Goal: Use online tool/utility: Utilize a website feature to perform a specific function

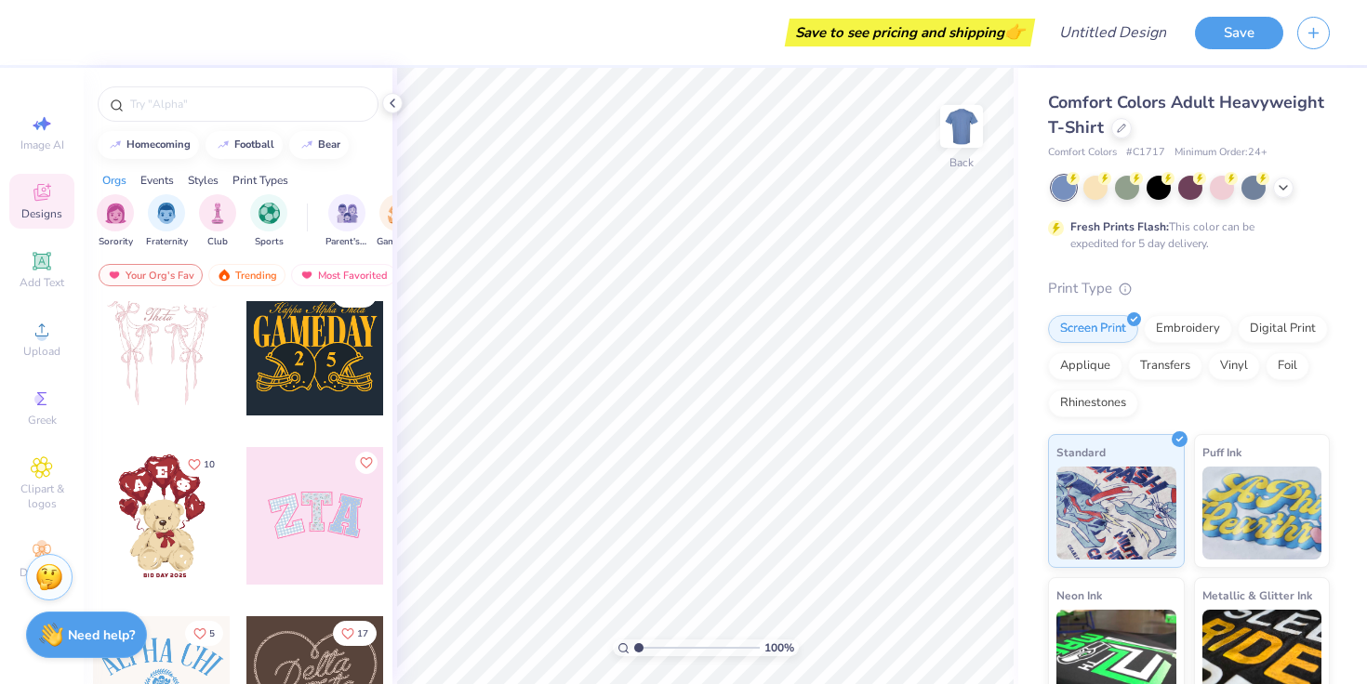
scroll to position [589, 0]
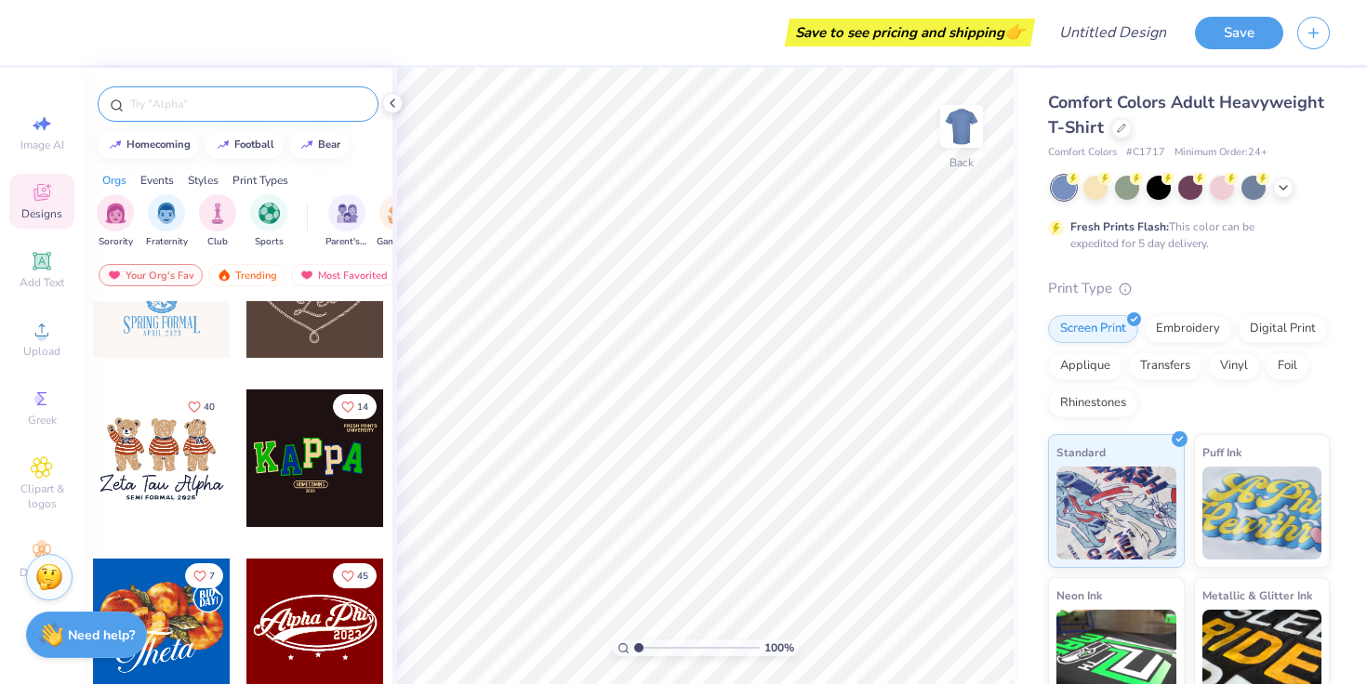
click at [298, 107] on input "text" at bounding box center [247, 104] width 238 height 19
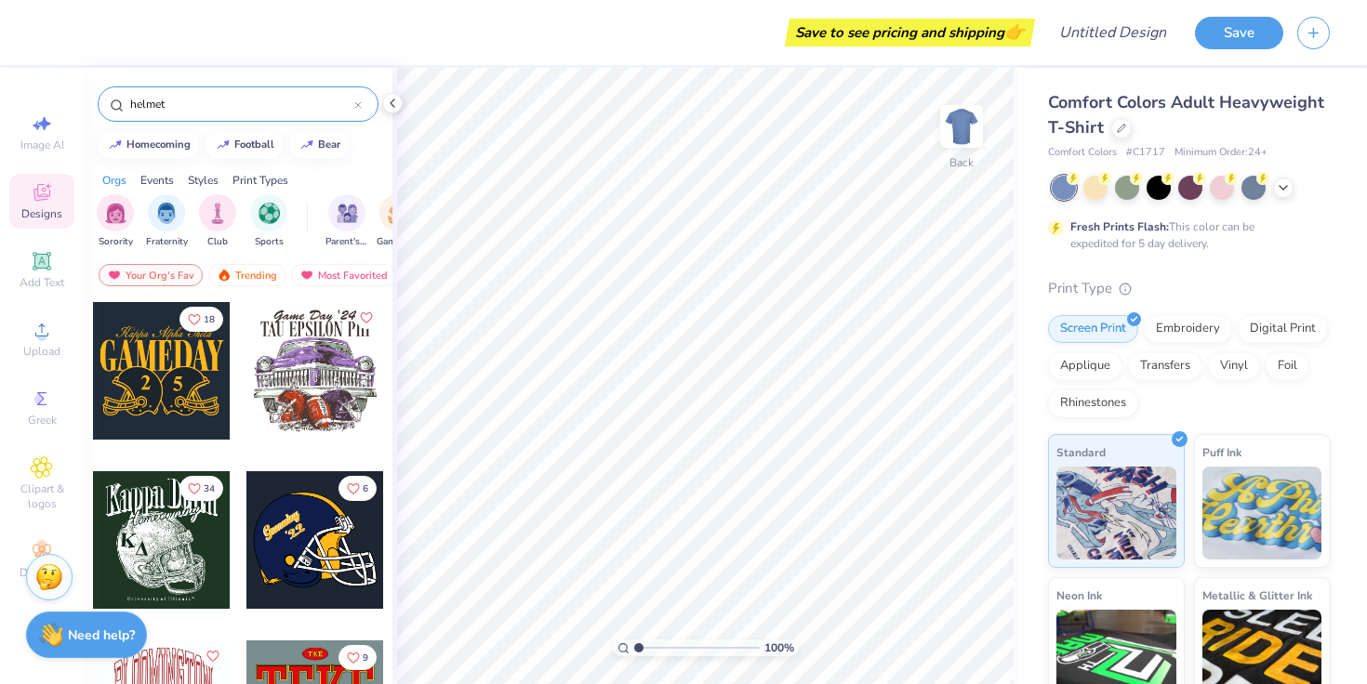
type input "helmet"
click at [288, 562] on div at bounding box center [315, 540] width 138 height 138
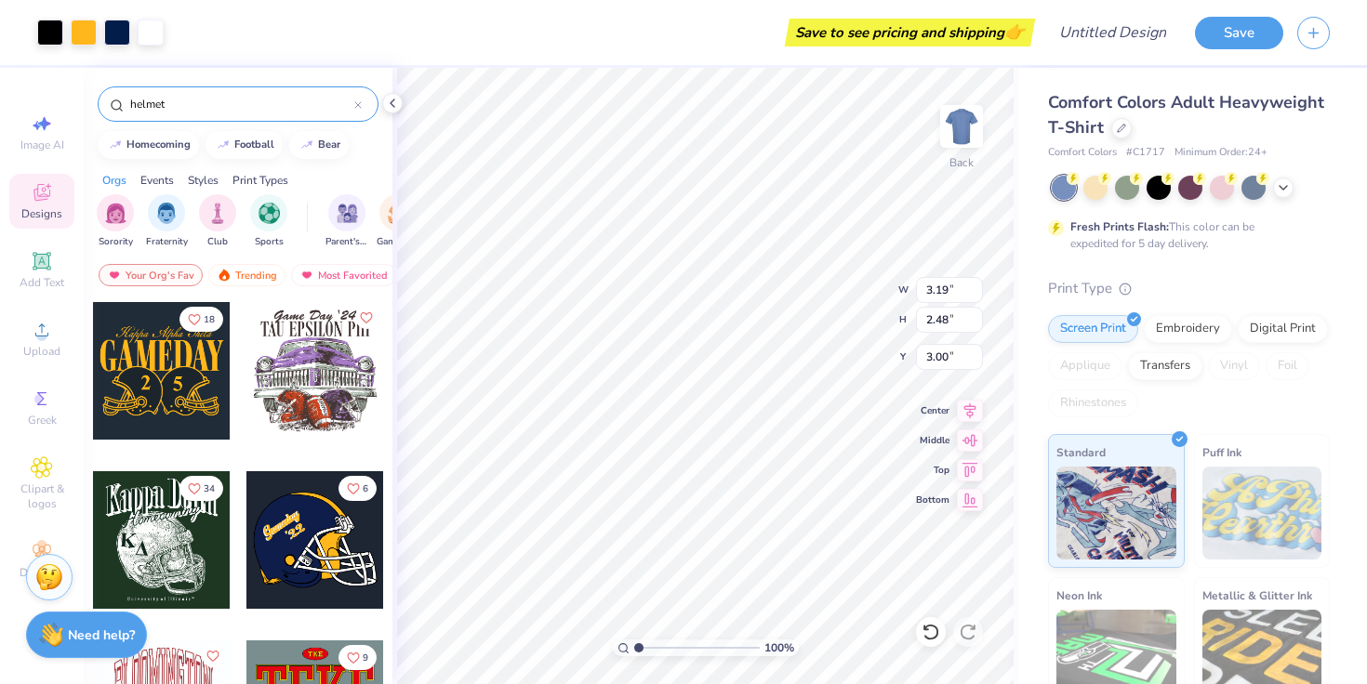
type input "6.80"
type input "5.28"
type input "7.22"
type input "9.99"
type input "7.76"
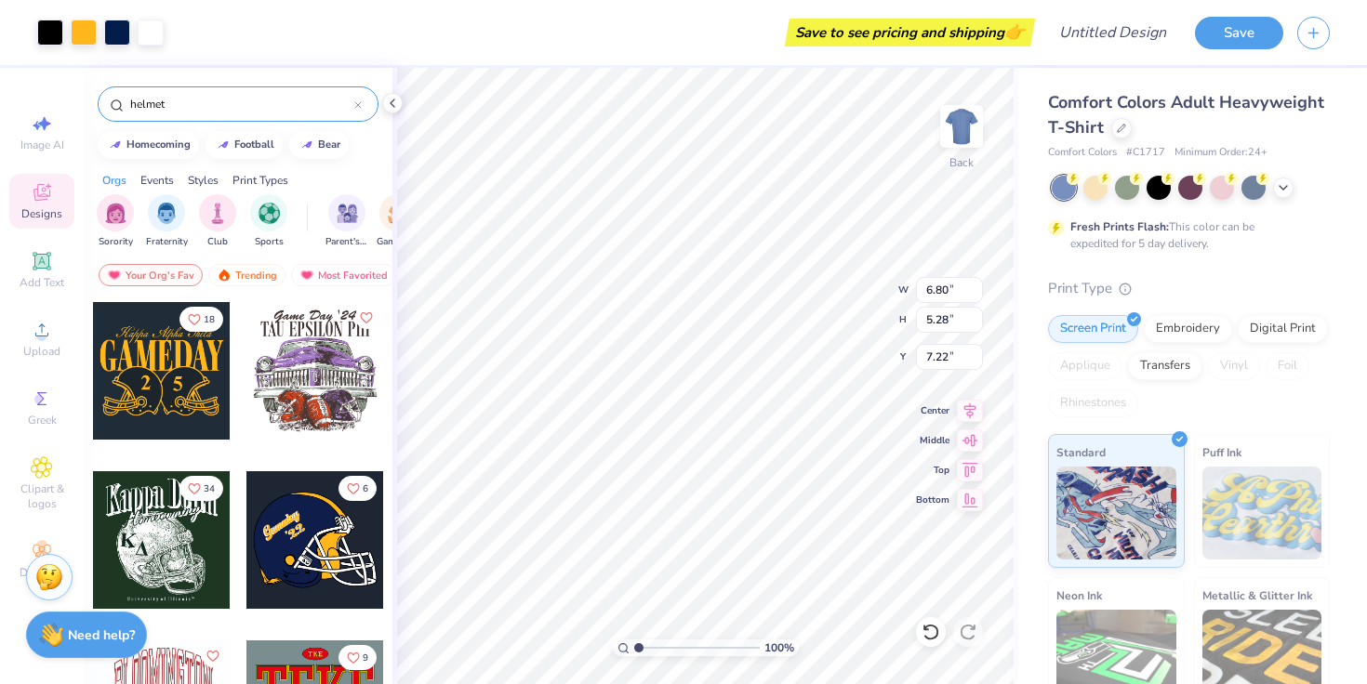
type input "4.74"
click at [38, 544] on circle at bounding box center [41, 545] width 10 height 10
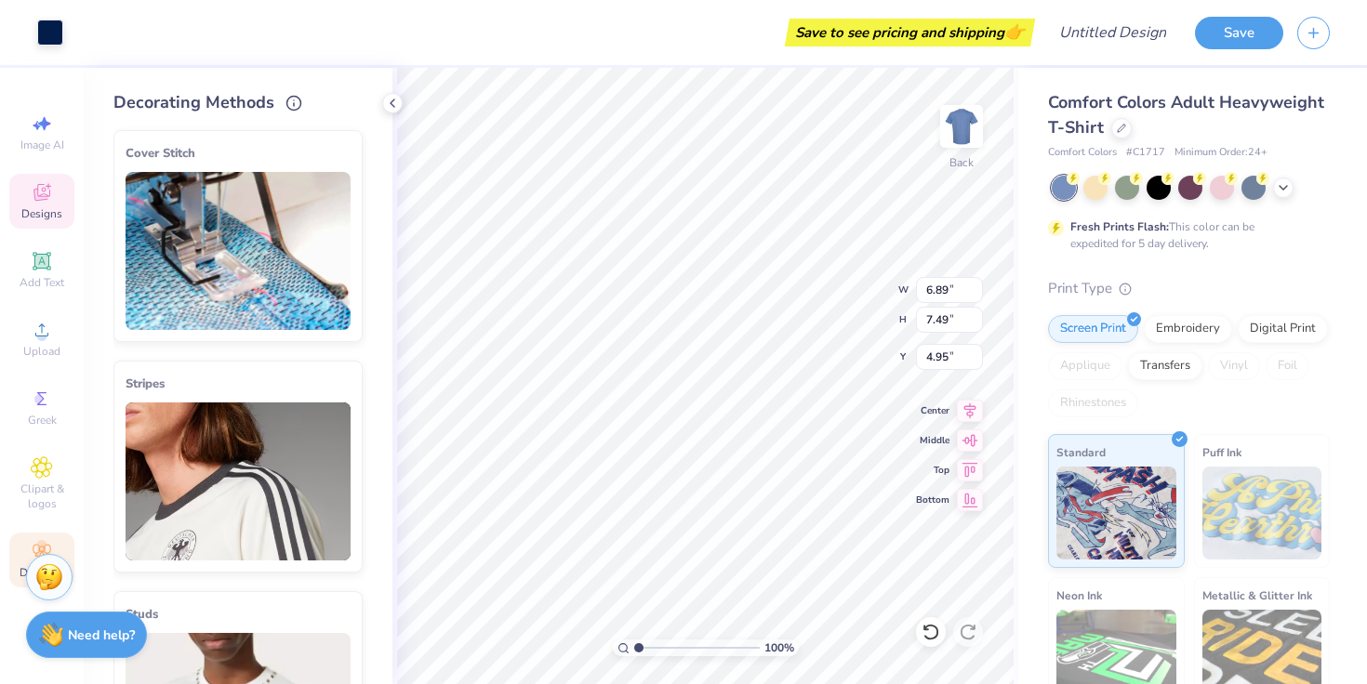
type input "1.64"
type input "1.33"
type input "7.26"
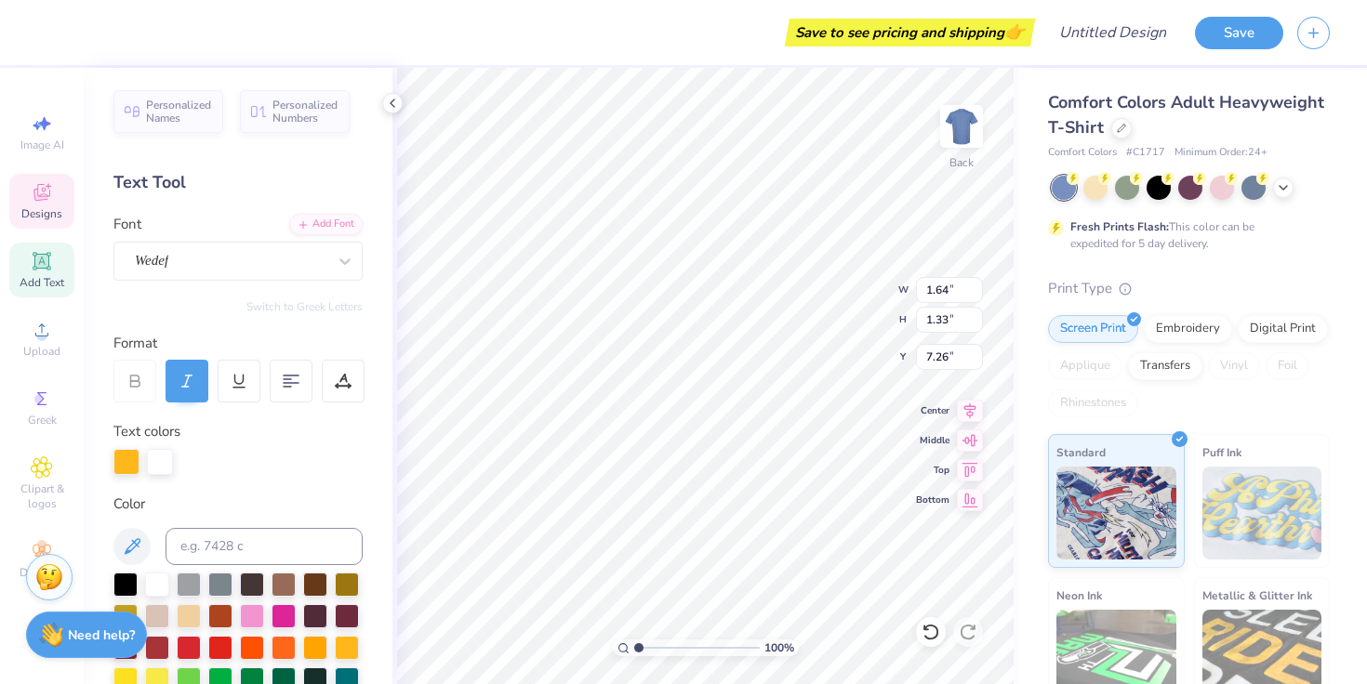
type input "6.89"
type input "7.49"
type input "4.95"
click at [246, 671] on div at bounding box center [252, 678] width 24 height 24
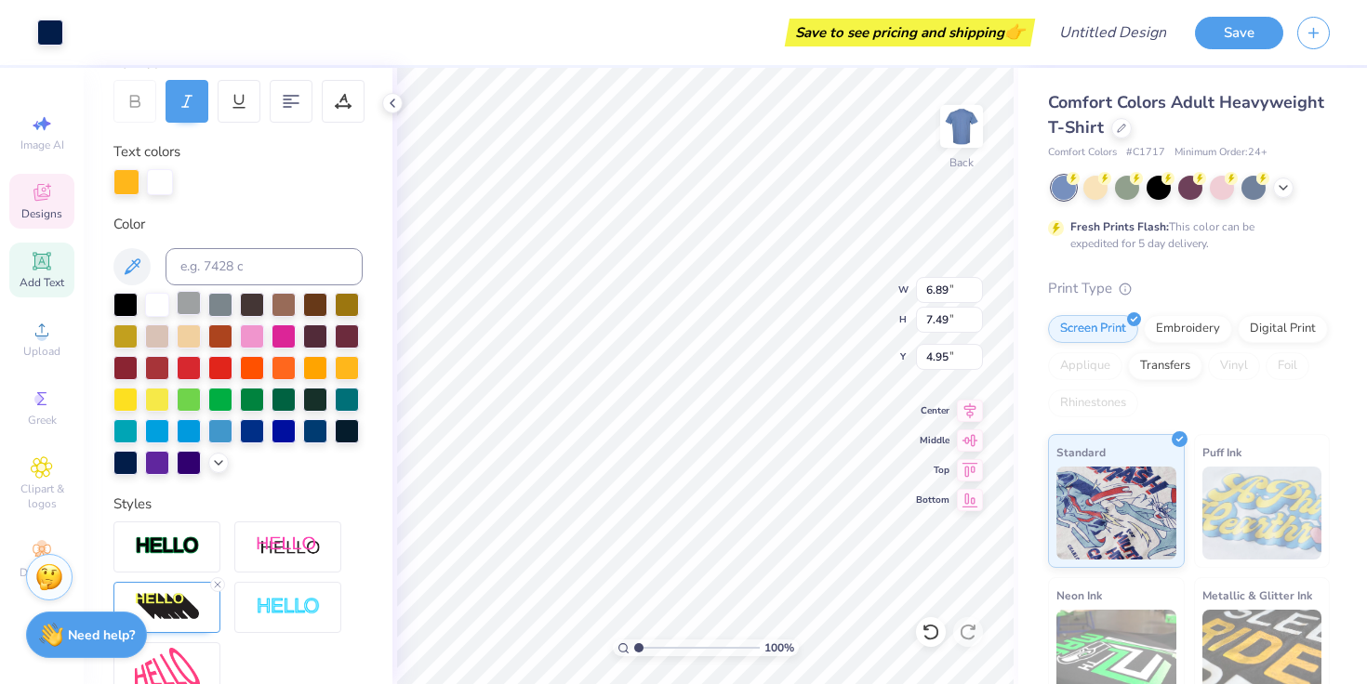
scroll to position [323, 0]
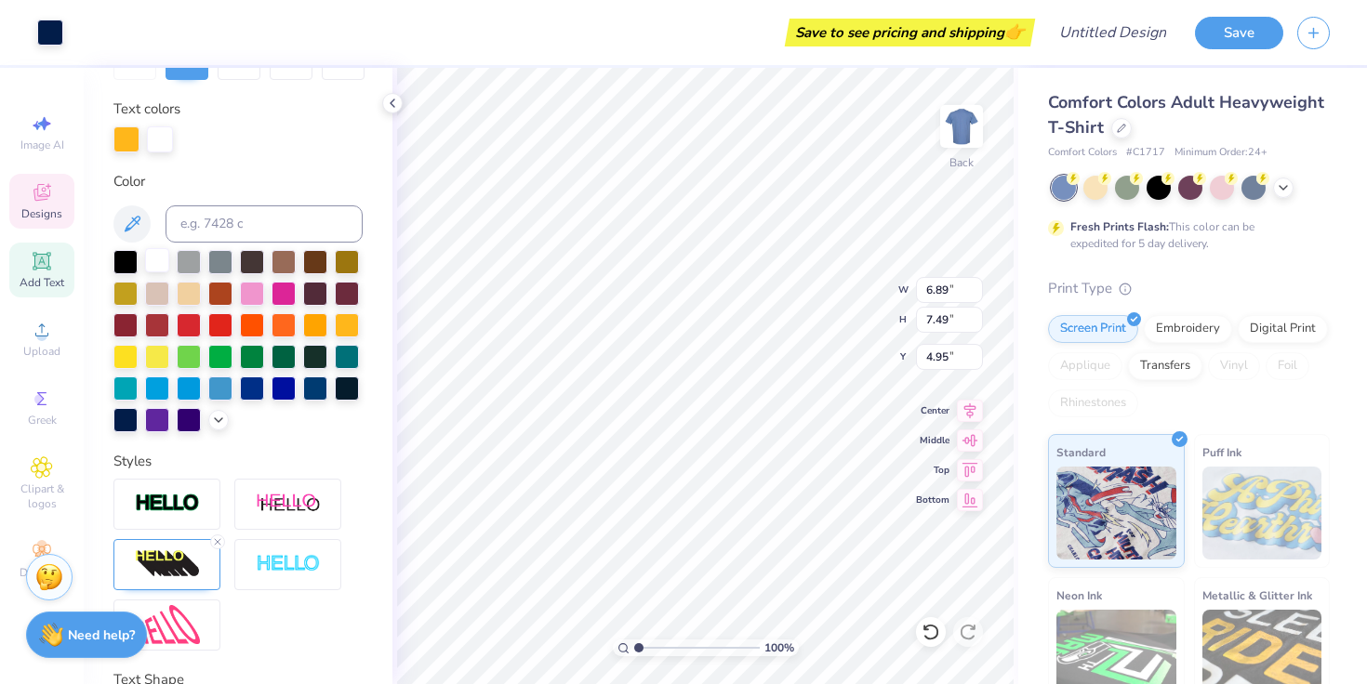
click at [158, 266] on div at bounding box center [157, 260] width 24 height 24
click at [121, 141] on div at bounding box center [126, 138] width 26 height 26
click at [129, 138] on div at bounding box center [126, 139] width 26 height 26
click at [166, 138] on div at bounding box center [160, 138] width 26 height 26
click at [117, 134] on div at bounding box center [126, 138] width 26 height 26
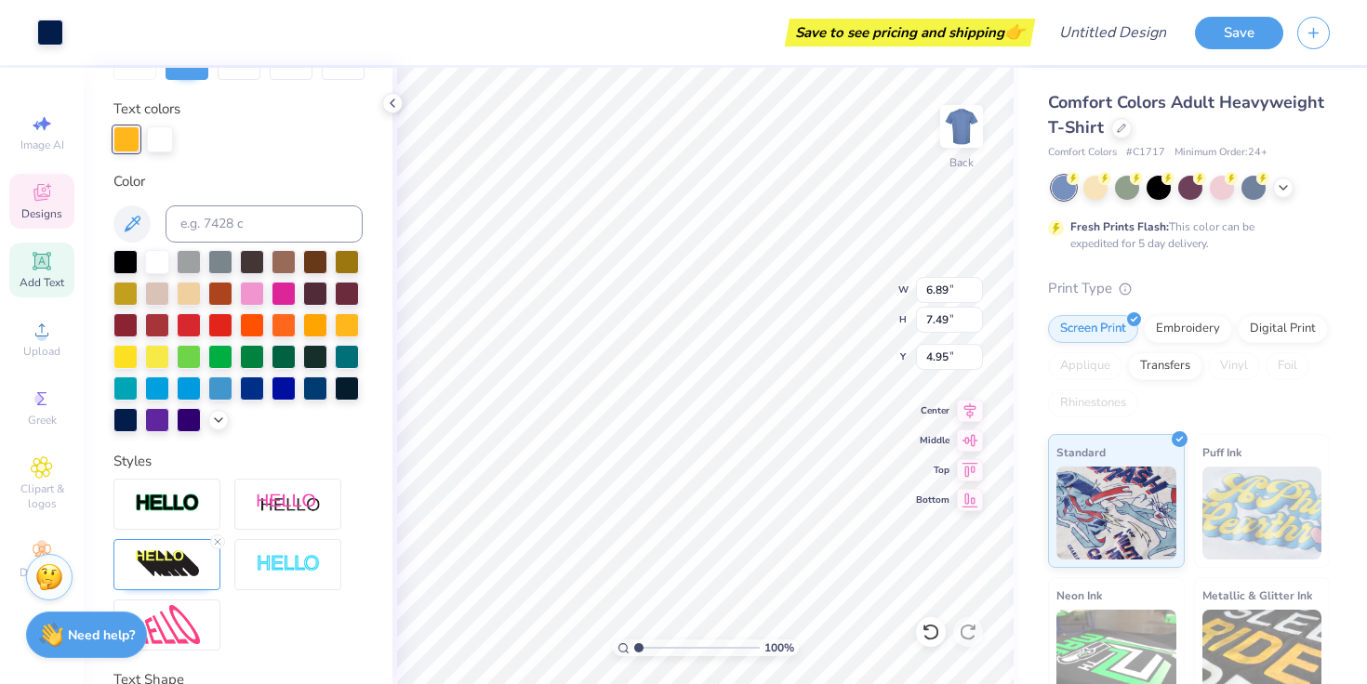
type input "1.61"
type input "1.30"
type input "7.40"
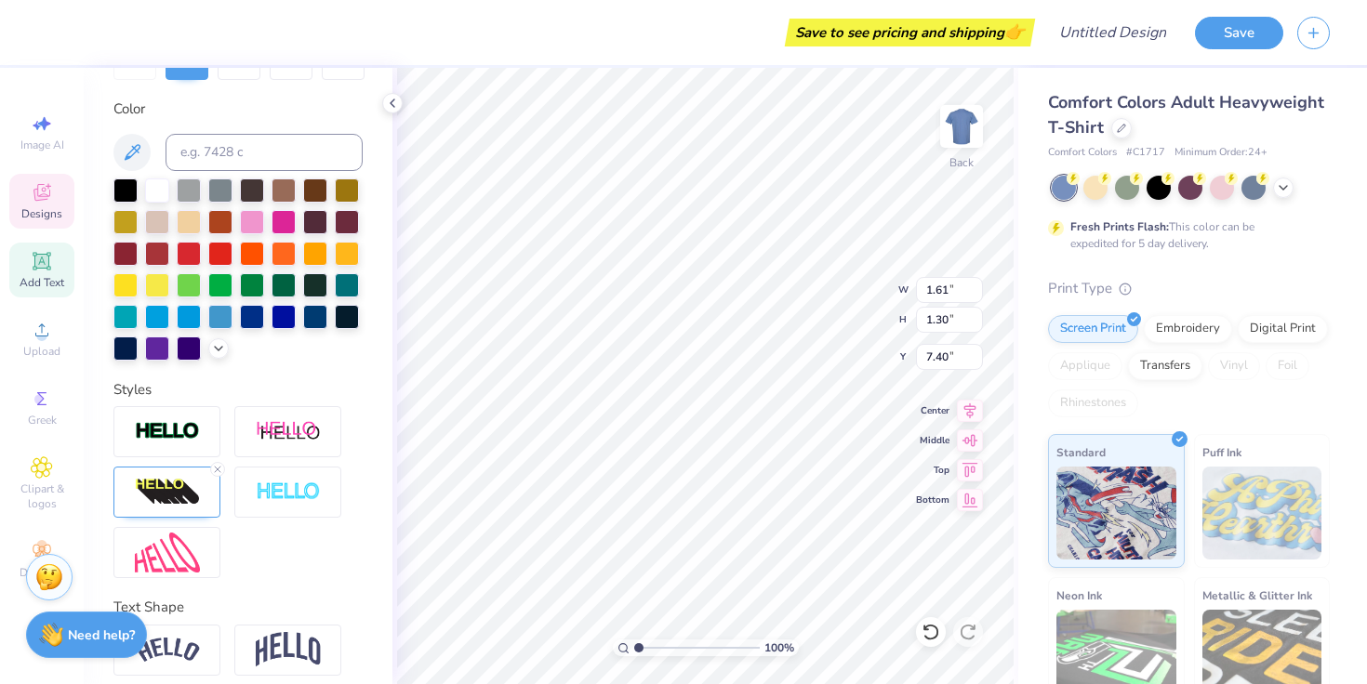
type input "6.89"
type input "7.49"
type input "4.95"
click at [254, 279] on div at bounding box center [252, 283] width 24 height 24
click at [280, 284] on div at bounding box center [283, 283] width 24 height 24
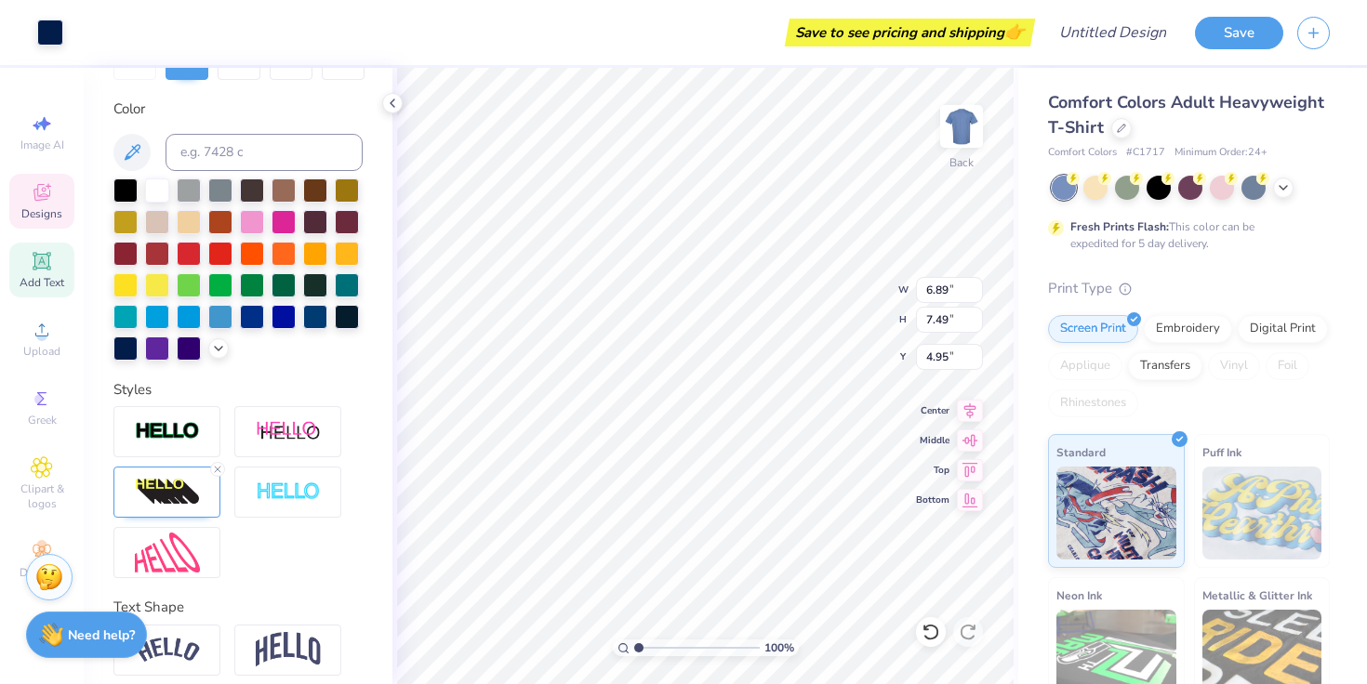
type input "1.61"
type input "1.30"
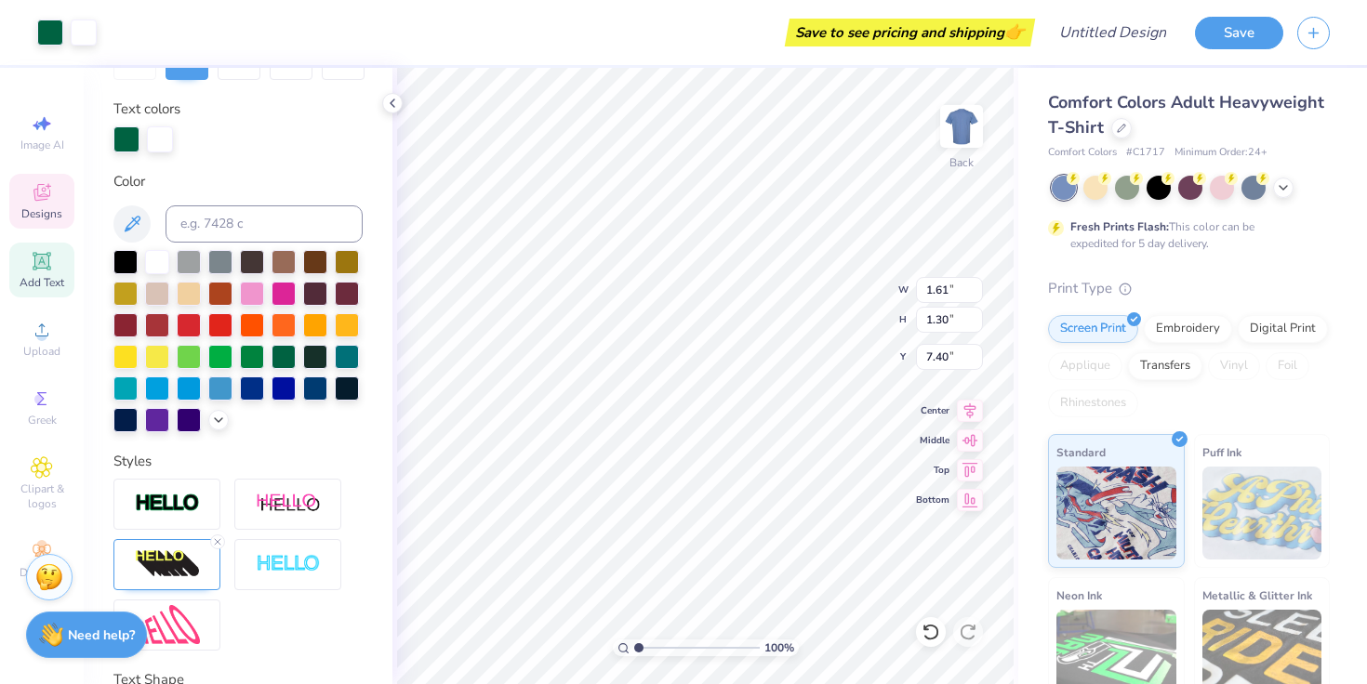
type input "7.39"
click at [284, 351] on div at bounding box center [283, 355] width 24 height 24
click at [277, 353] on div at bounding box center [283, 355] width 24 height 24
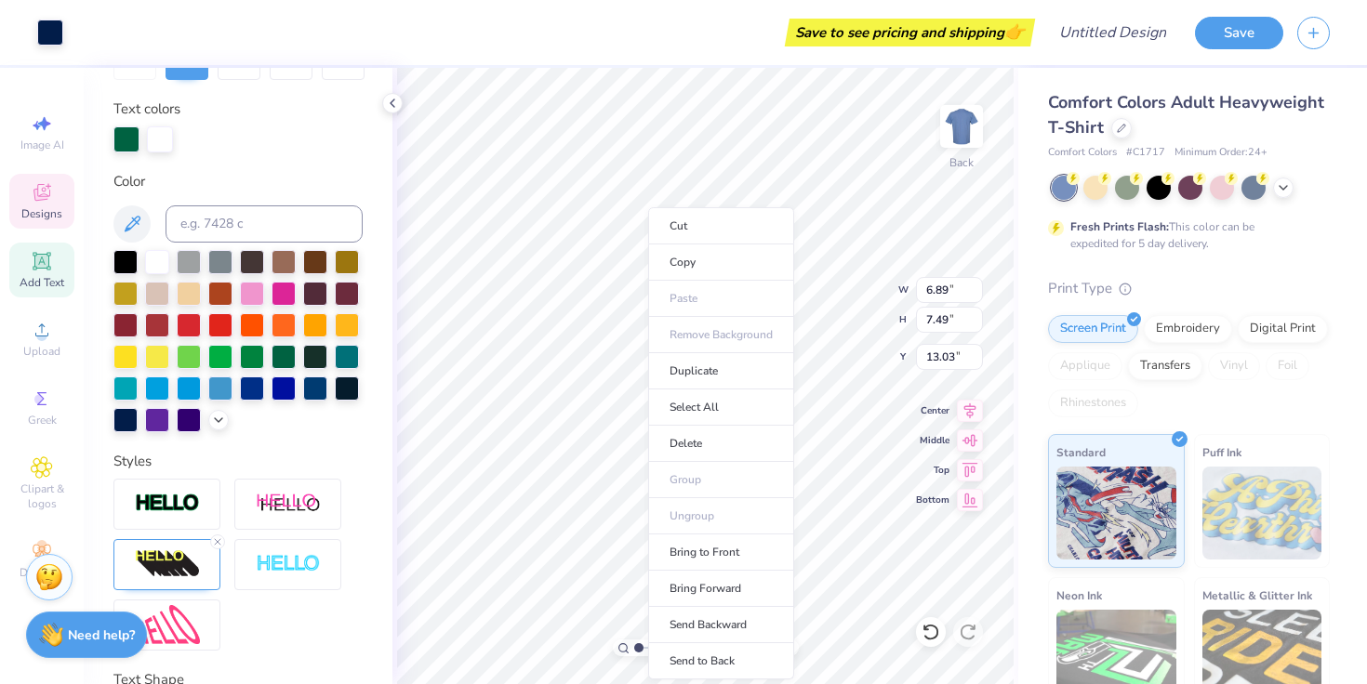
type input "13.04"
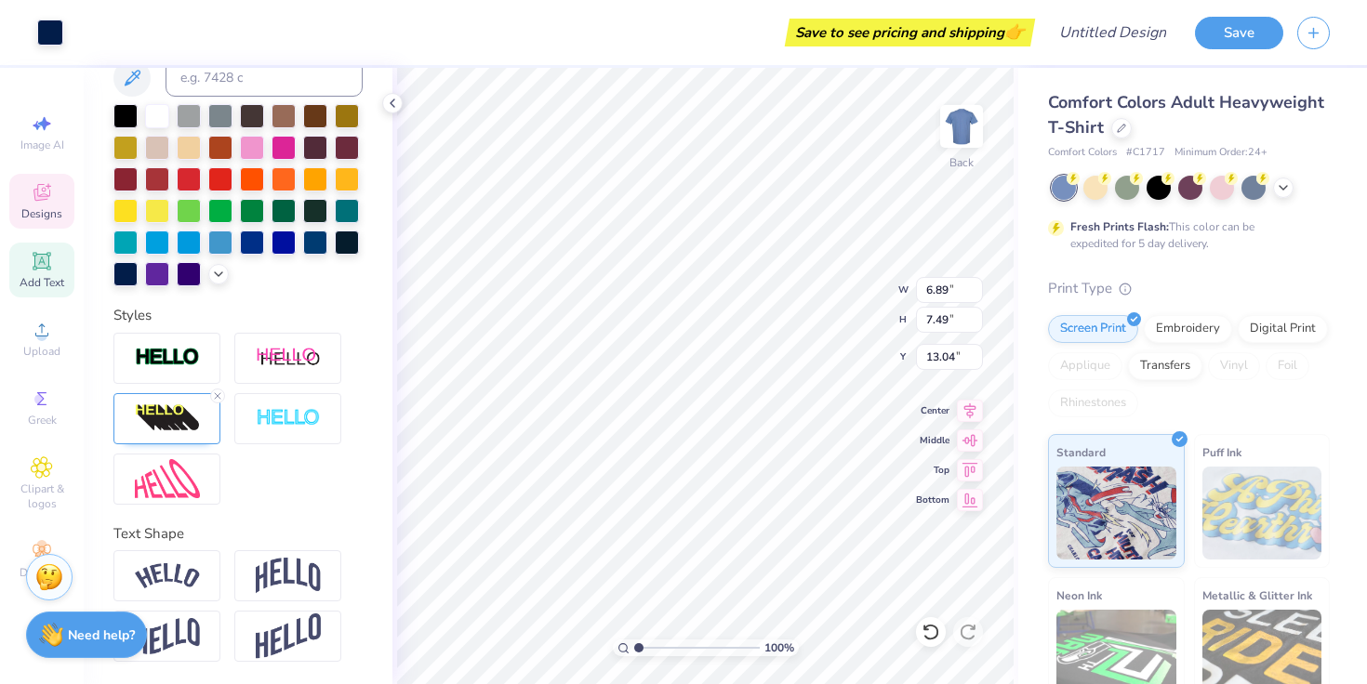
scroll to position [0, 0]
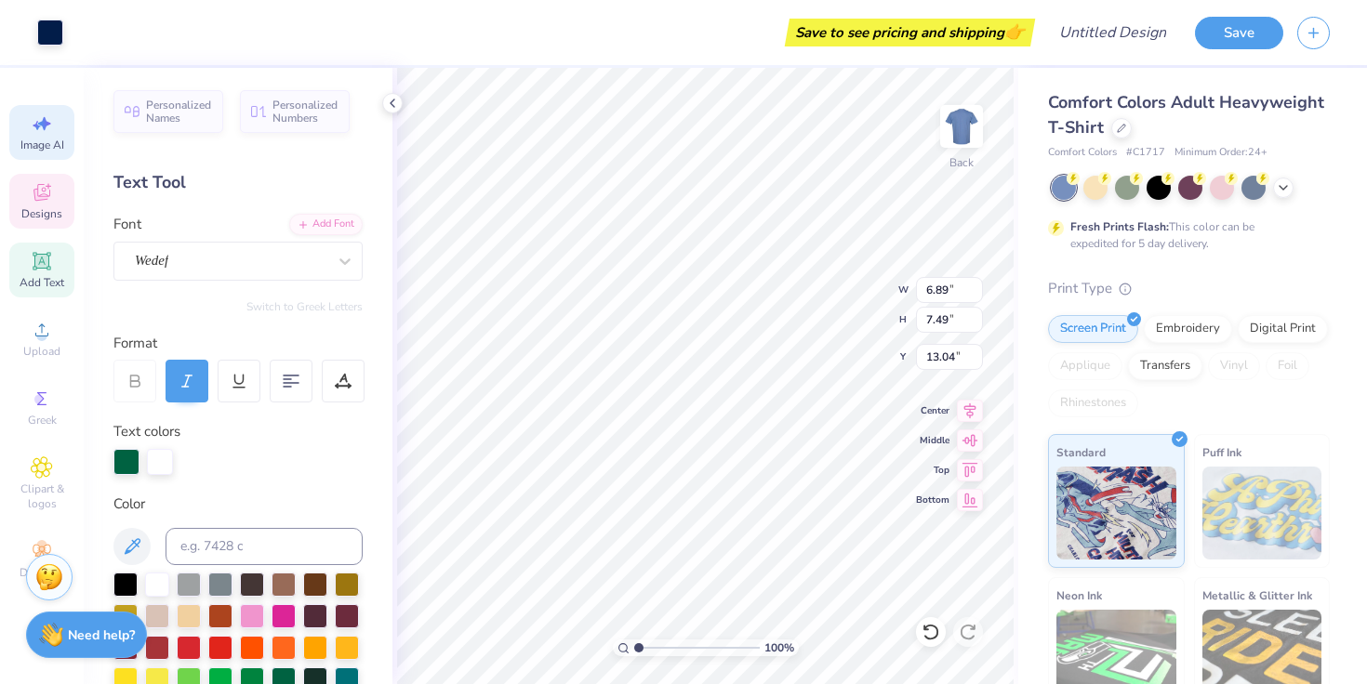
click at [30, 143] on span "Image AI" at bounding box center [42, 145] width 44 height 15
select select "4"
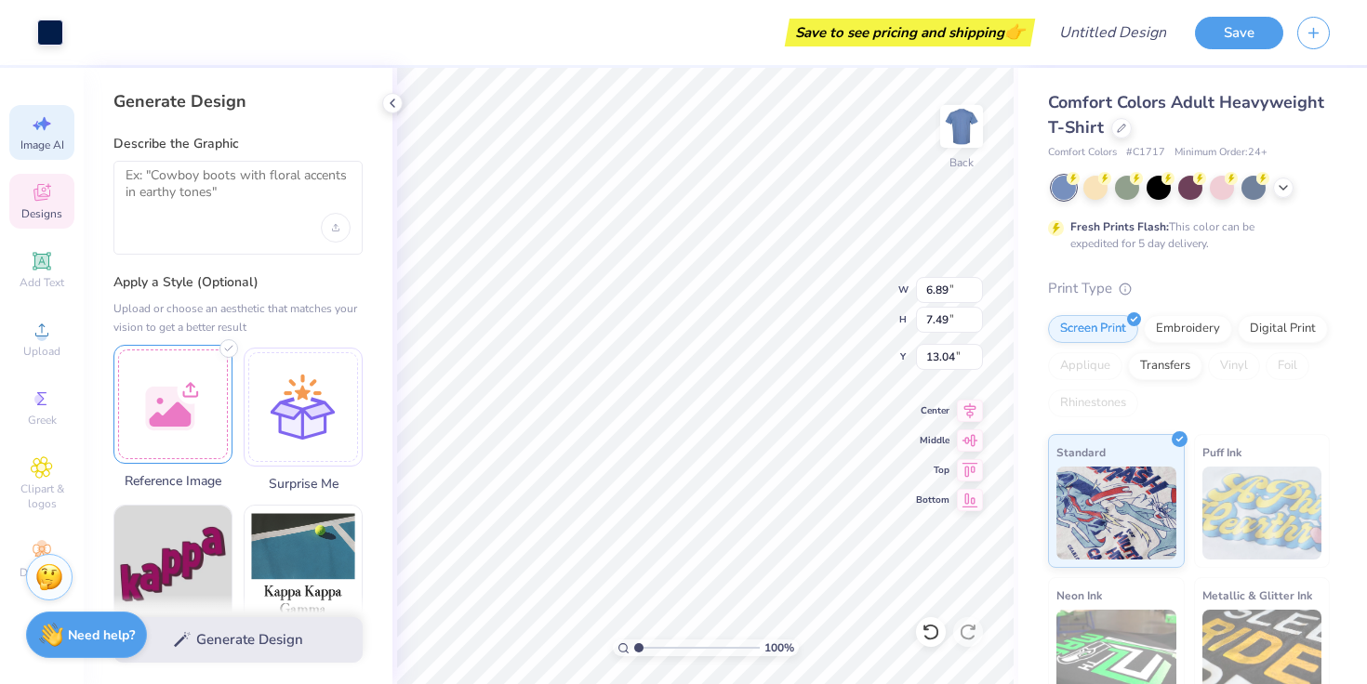
click at [211, 424] on div at bounding box center [172, 404] width 119 height 119
type input "5.01"
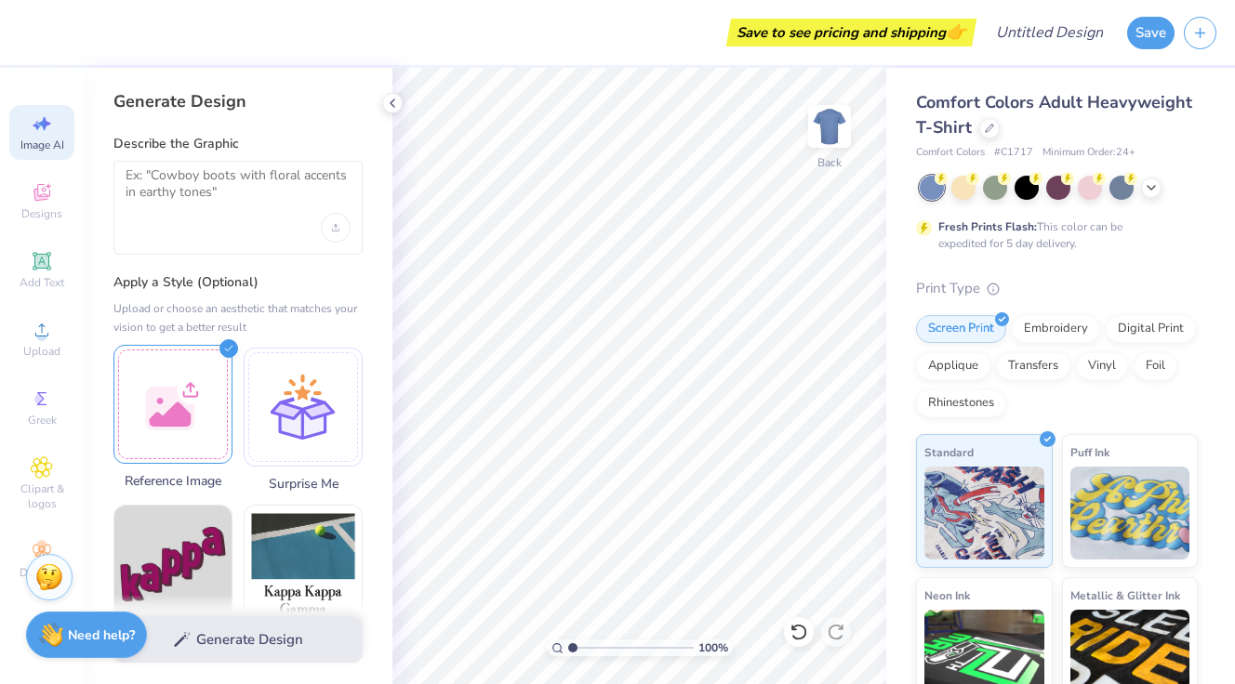
click at [153, 416] on div at bounding box center [172, 404] width 119 height 119
click at [204, 390] on div at bounding box center [172, 404] width 119 height 119
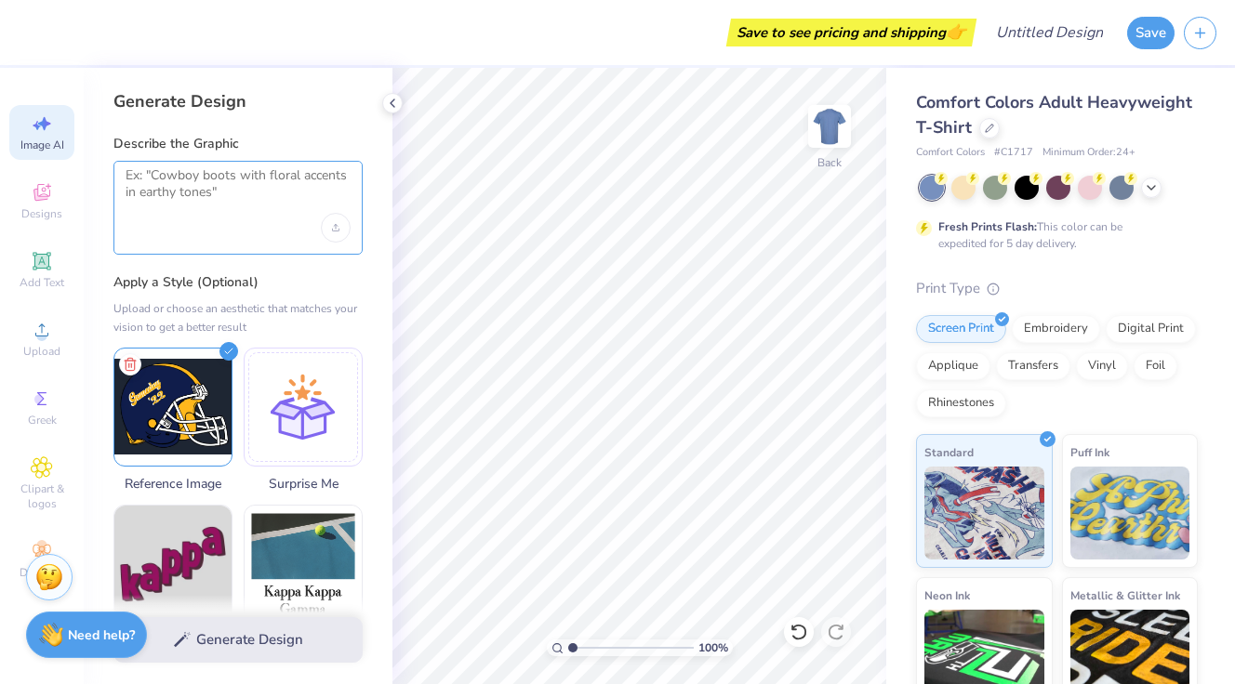
click at [270, 207] on textarea at bounding box center [238, 190] width 225 height 46
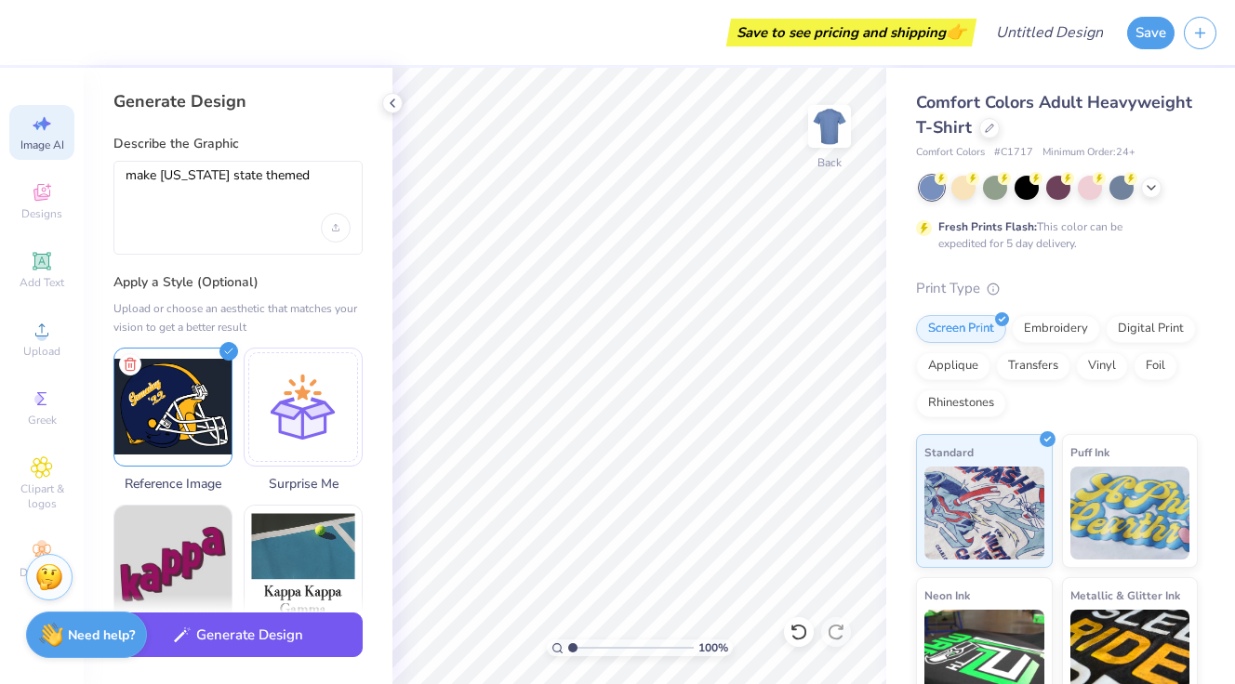
click at [279, 629] on button "Generate Design" at bounding box center [237, 636] width 249 height 46
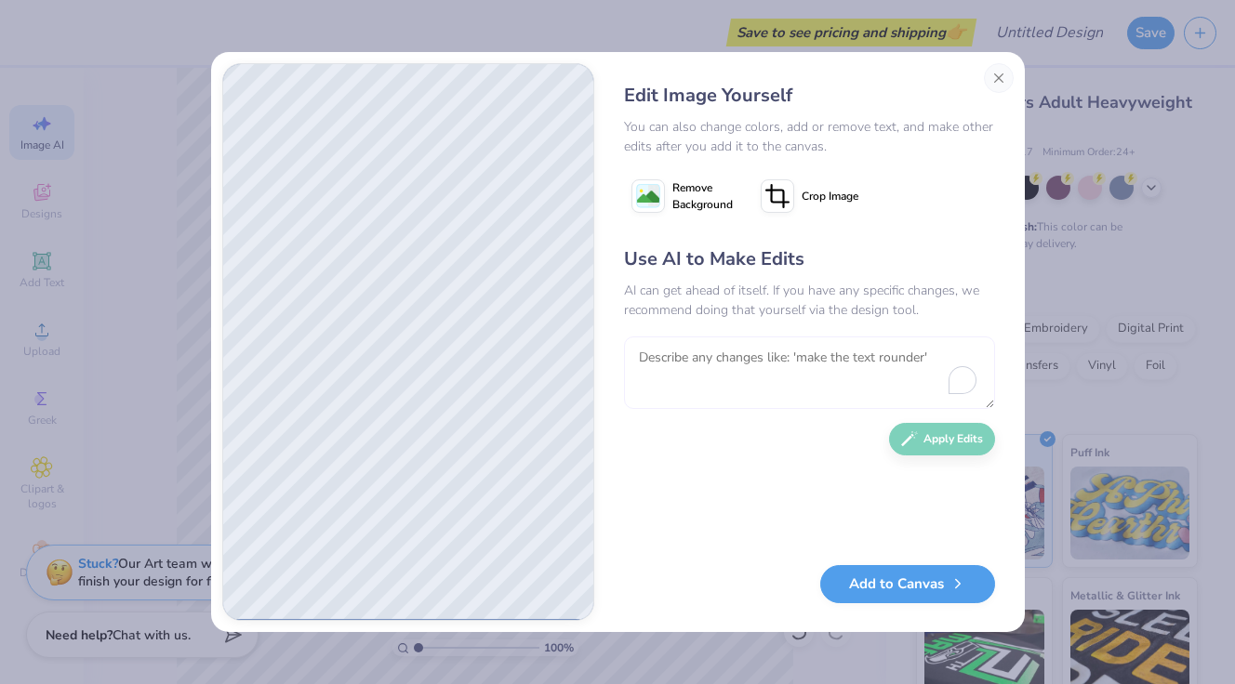
click at [730, 377] on textarea "To enrich screen reader interactions, please activate Accessibility in Grammarl…" at bounding box center [809, 373] width 371 height 73
click at [1004, 80] on button "Close" at bounding box center [999, 78] width 30 height 30
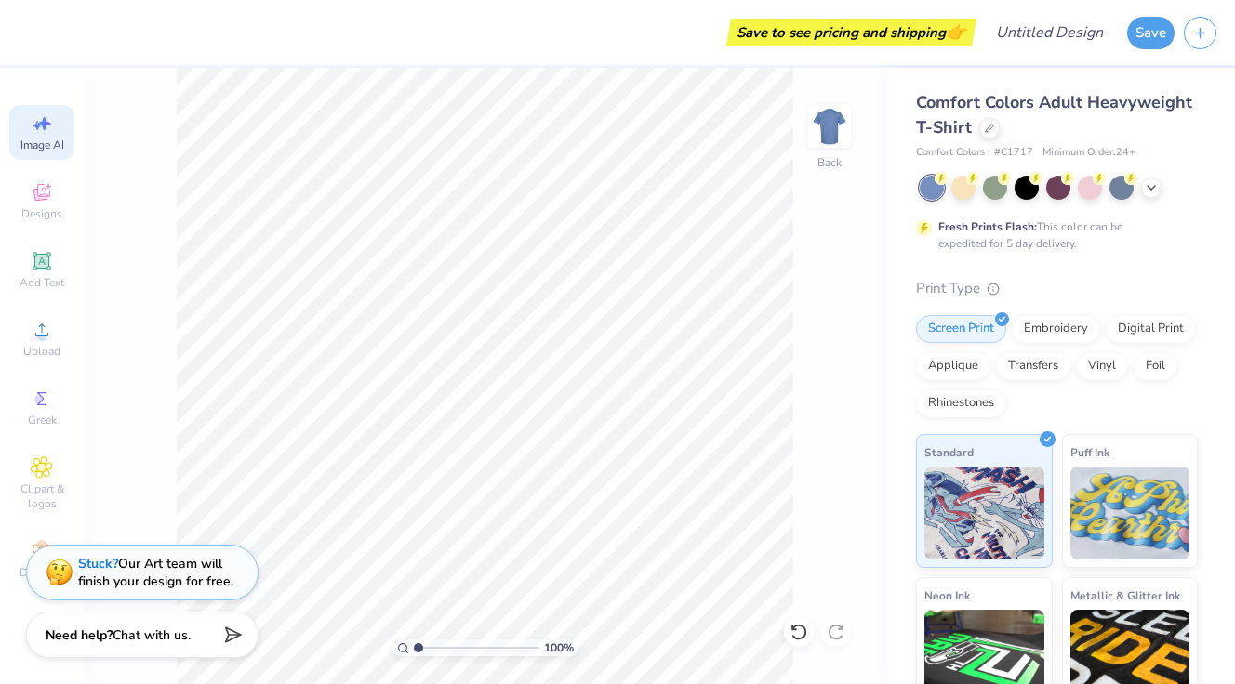
scroll to position [0, 42]
click at [45, 148] on span "Image AI" at bounding box center [42, 145] width 44 height 15
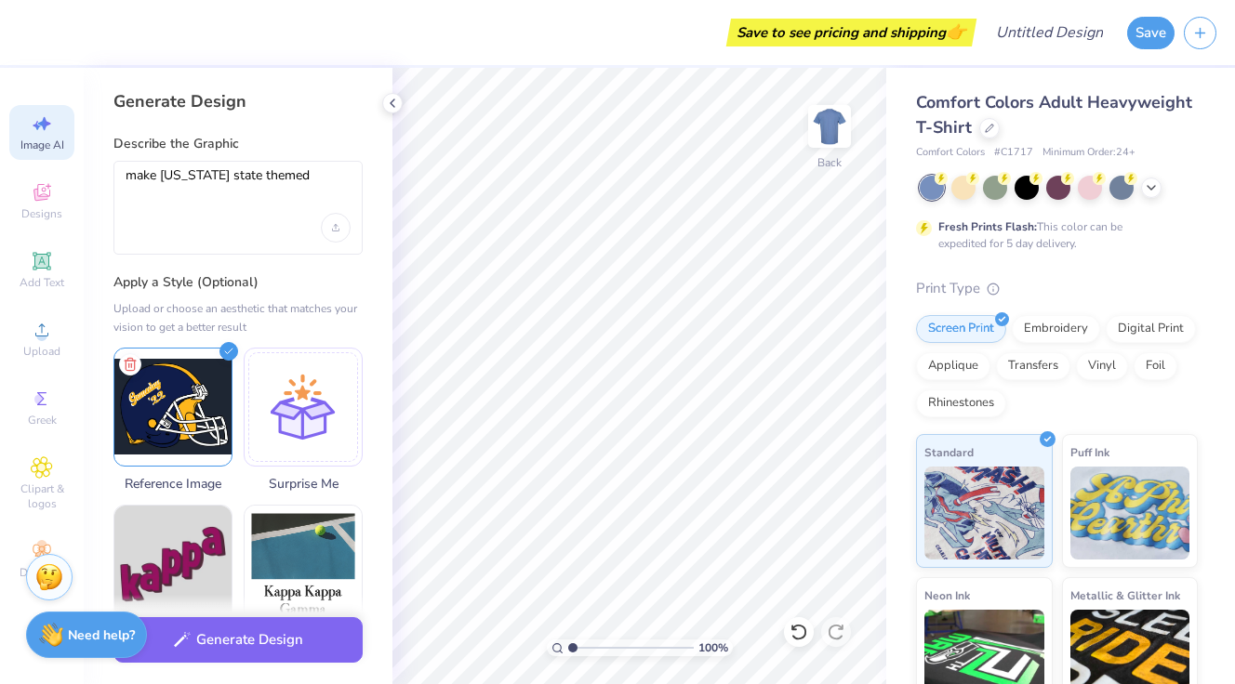
scroll to position [0, 0]
click at [175, 395] on img at bounding box center [172, 404] width 117 height 117
click at [181, 387] on img at bounding box center [172, 404] width 117 height 117
click at [241, 202] on textarea "make [US_STATE] state themed" at bounding box center [238, 190] width 225 height 46
click at [299, 173] on textarea "make [US_STATE] state themed" at bounding box center [238, 190] width 225 height 46
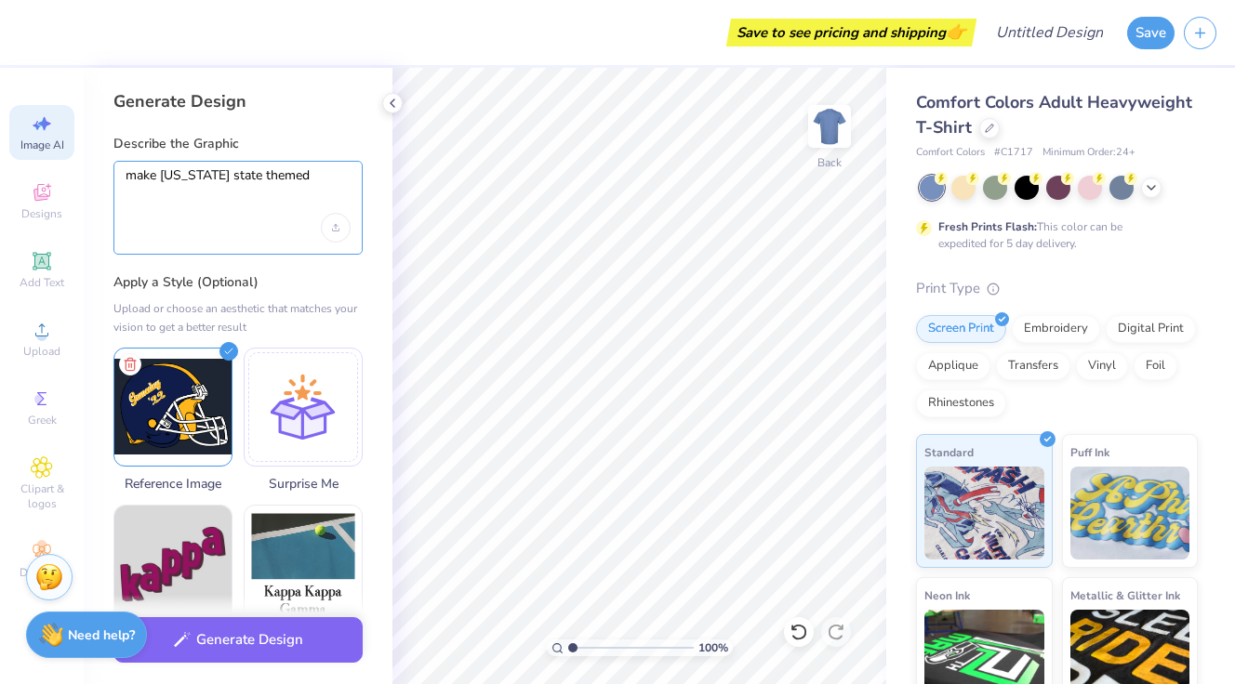
click at [158, 176] on textarea "make [US_STATE] state themed" at bounding box center [238, 190] width 225 height 46
click at [152, 178] on textarea "make [US_STATE] state themed" at bounding box center [238, 190] width 225 height 46
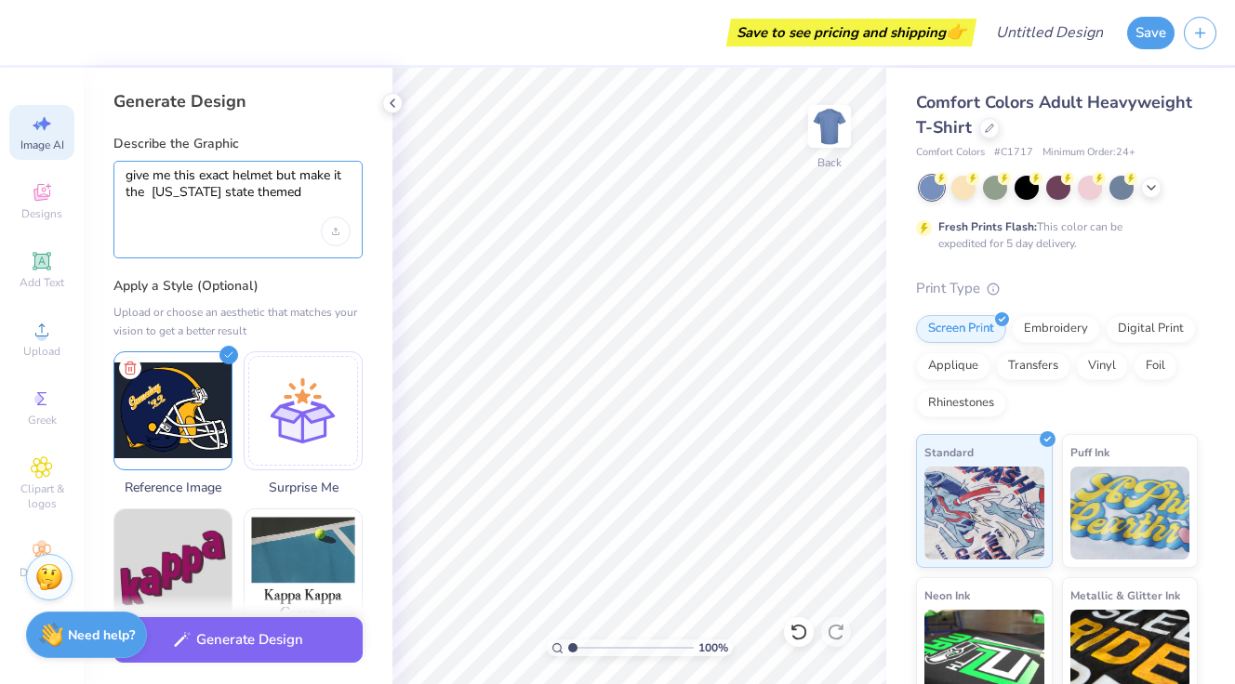
click at [248, 197] on textarea "give me this exact helmet but make it the [US_STATE] state themed" at bounding box center [238, 192] width 225 height 50
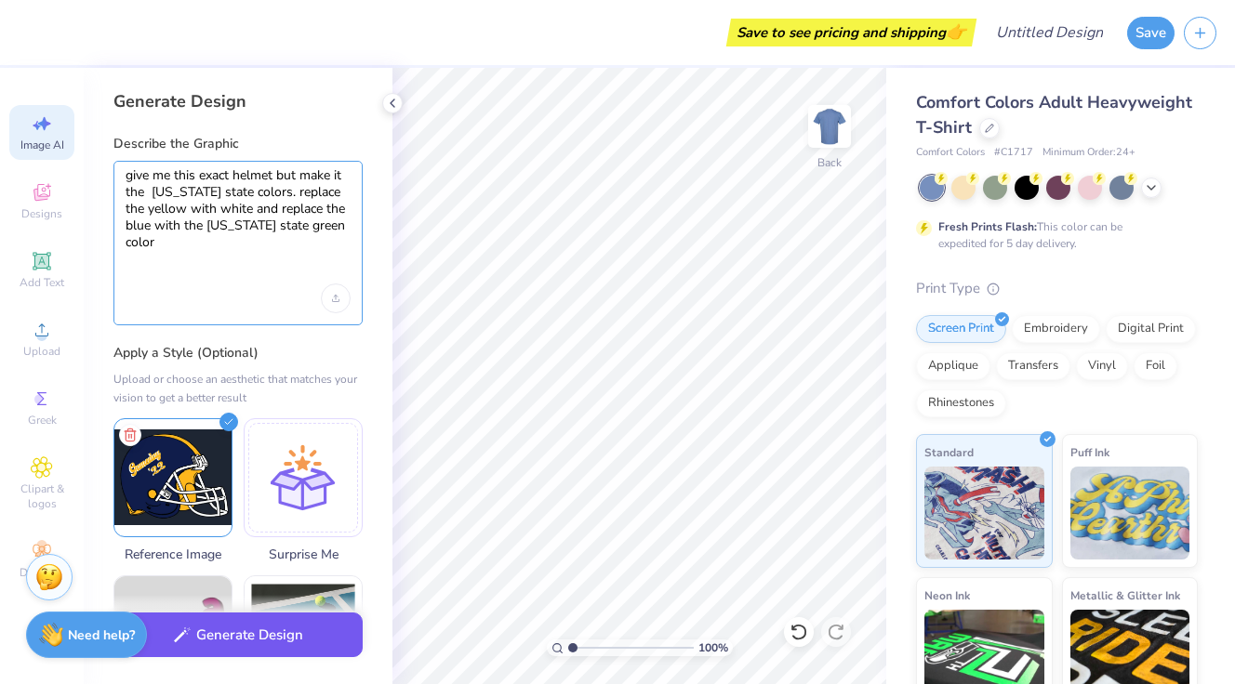
type textarea "give me this exact helmet but make it the [US_STATE] state colors. replace the …"
click at [234, 640] on button "Generate Design" at bounding box center [237, 636] width 249 height 46
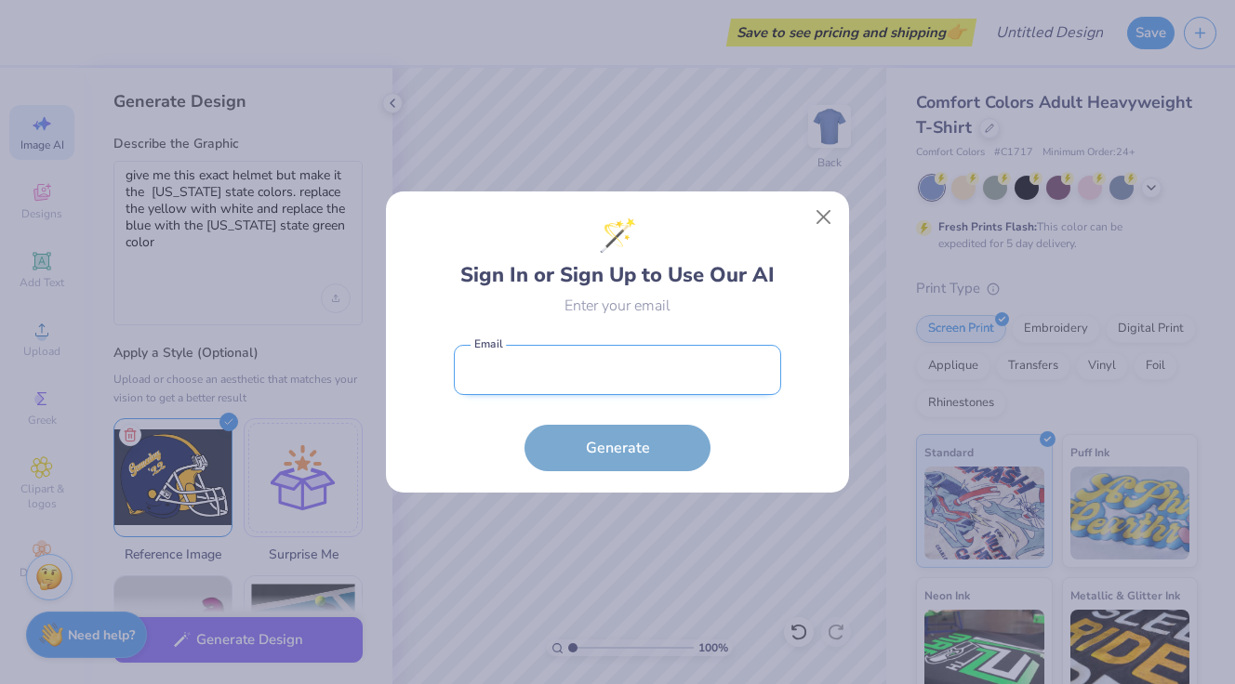
click at [555, 378] on input "email" at bounding box center [617, 370] width 327 height 51
type input "[EMAIL_ADDRESS][DOMAIN_NAME]"
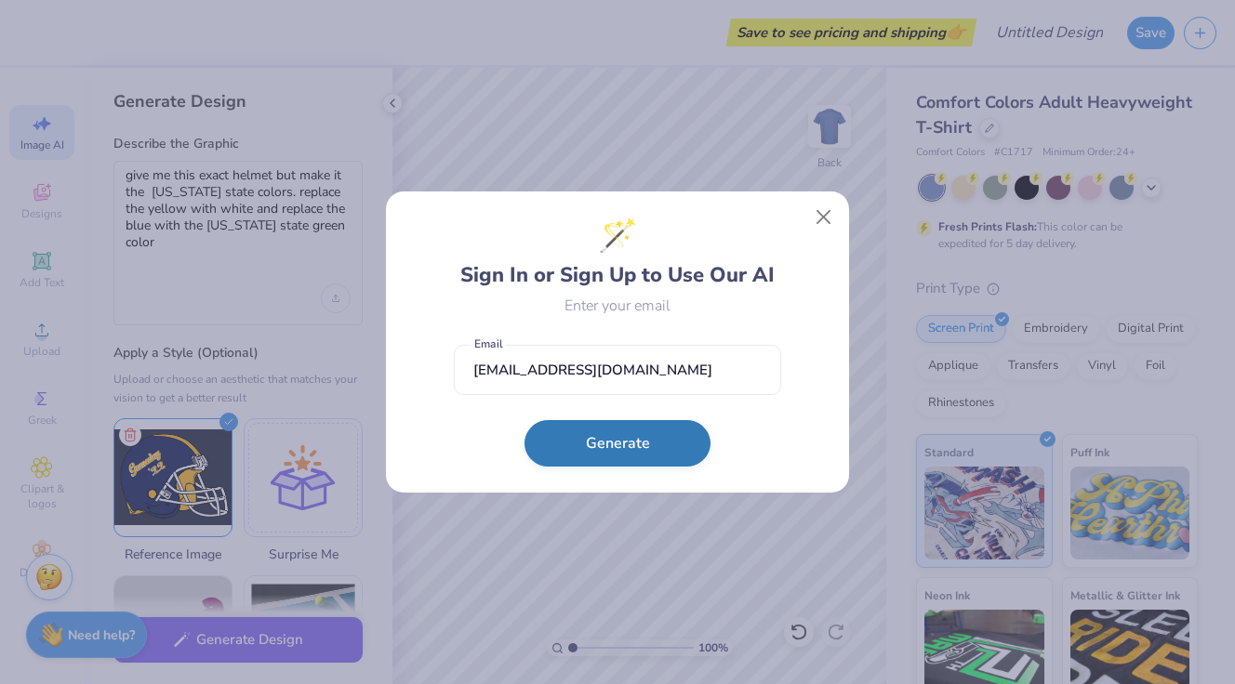
click at [583, 448] on button "Generate" at bounding box center [617, 443] width 186 height 46
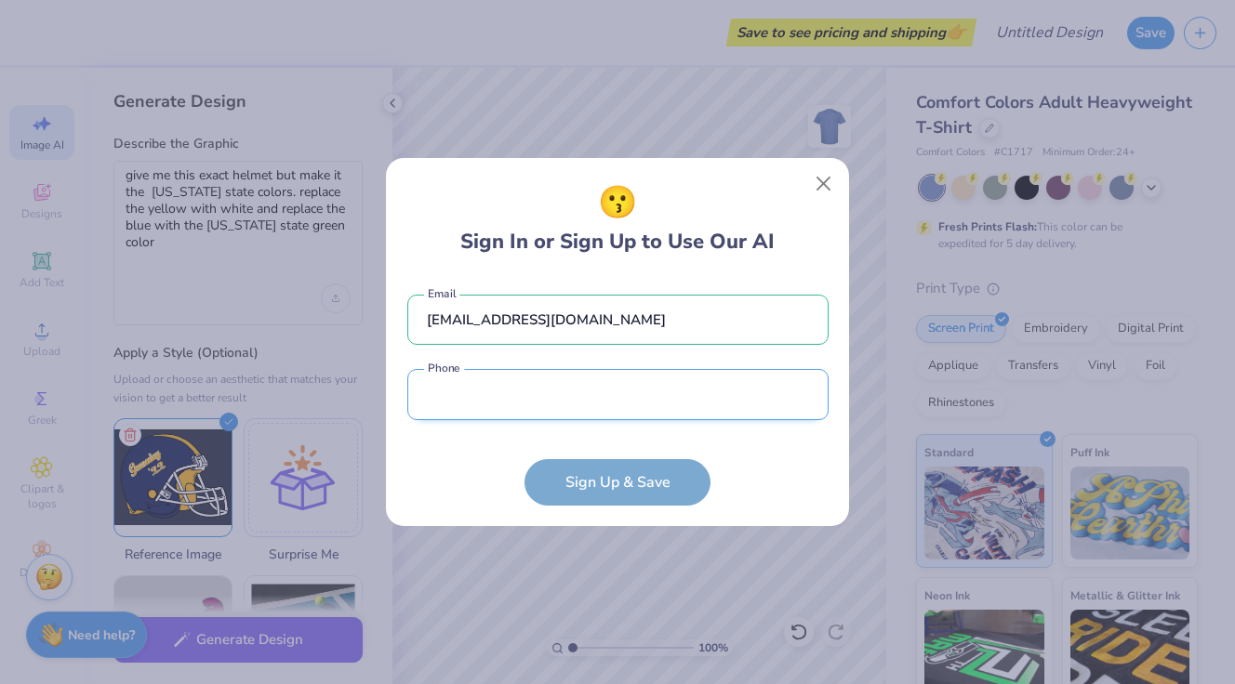
click at [457, 409] on input "tel" at bounding box center [617, 394] width 421 height 51
type input "[PHONE_NUMBER]"
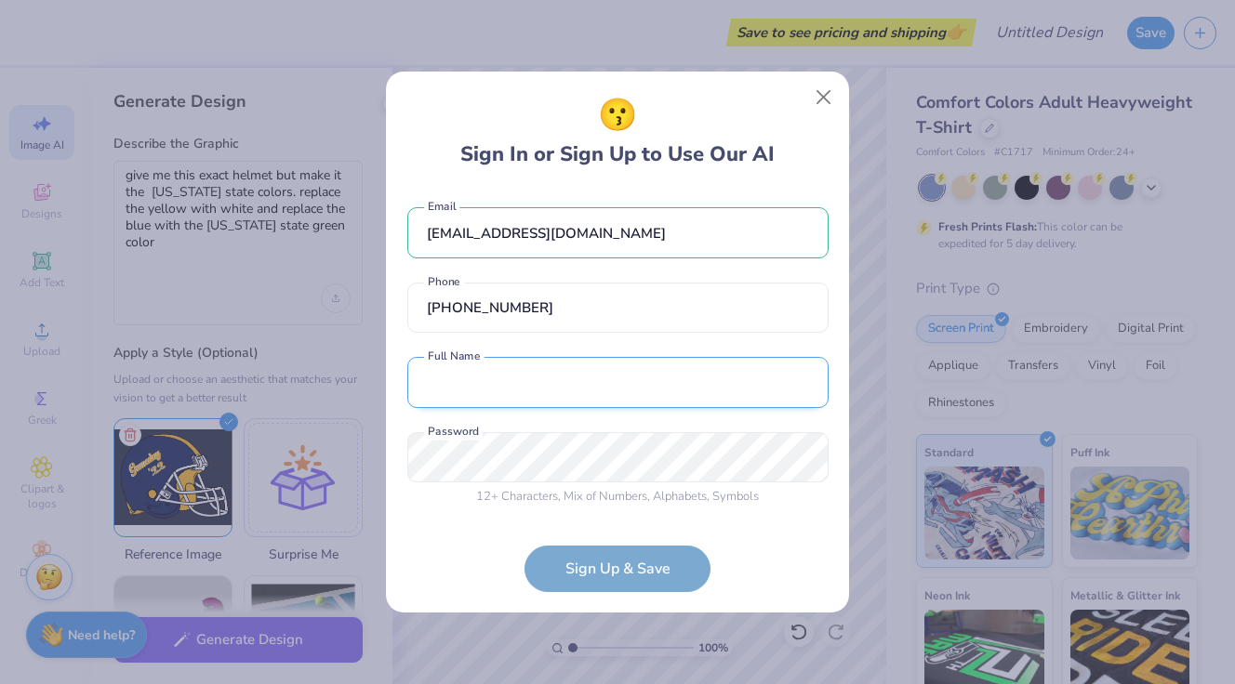
click at [559, 402] on input "text" at bounding box center [617, 382] width 421 height 51
type input "[PERSON_NAME]"
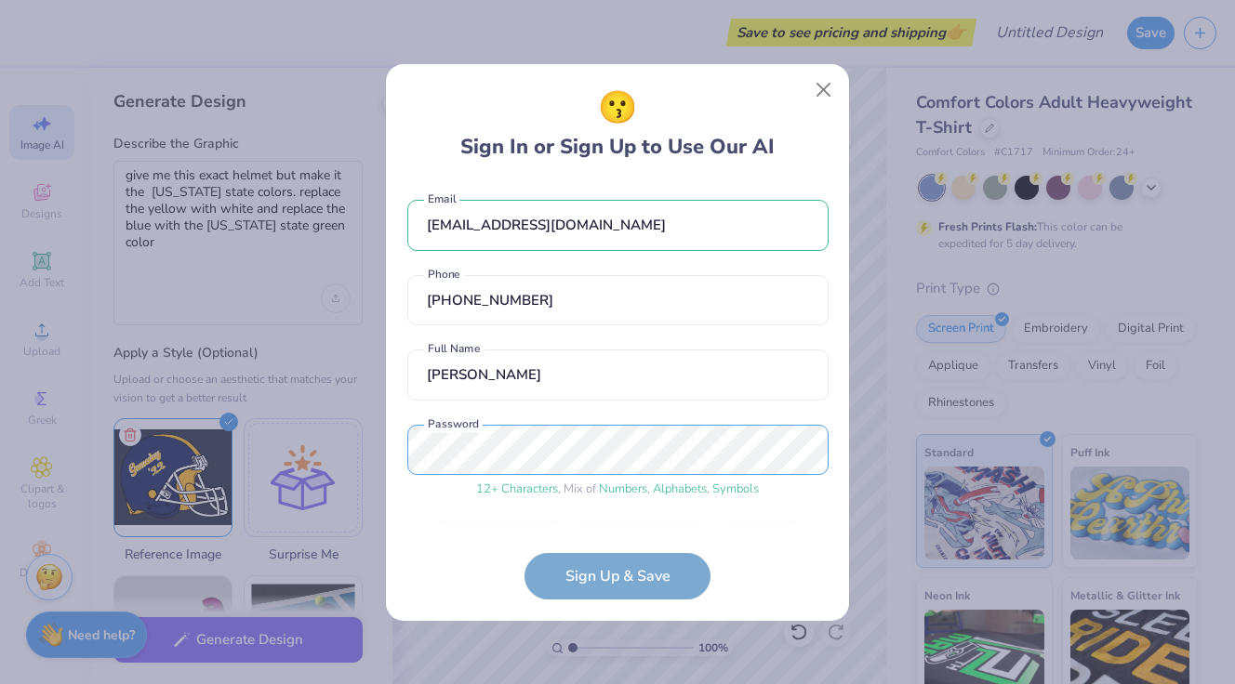
scroll to position [55, 0]
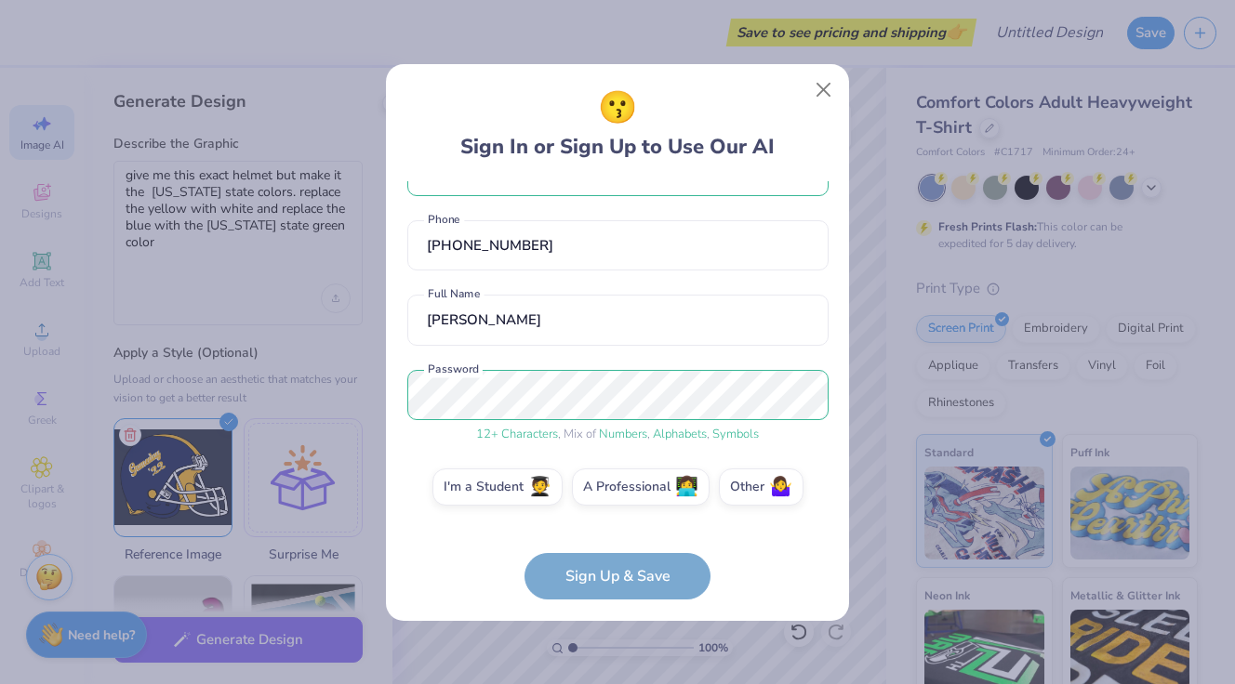
click at [637, 578] on form "[EMAIL_ADDRESS][DOMAIN_NAME] Email [PHONE_NUMBER] Phone [PERSON_NAME] Full Name…" at bounding box center [617, 390] width 421 height 418
click at [526, 494] on label "I'm a Student 🧑‍🎓" at bounding box center [497, 484] width 130 height 37
click at [612, 540] on input "I'm a Student 🧑‍🎓" at bounding box center [618, 546] width 12 height 12
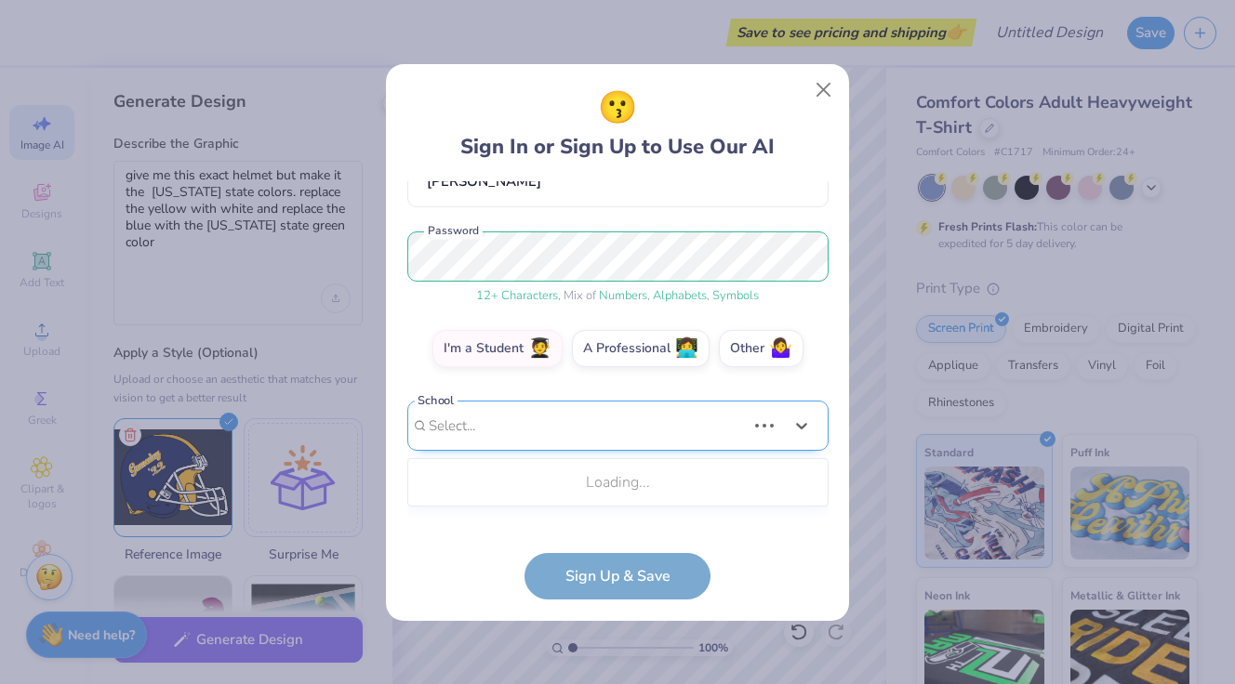
click at [628, 508] on div "Use Up and Down to choose options, press Enter to select the currently focused …" at bounding box center [617, 454] width 421 height 107
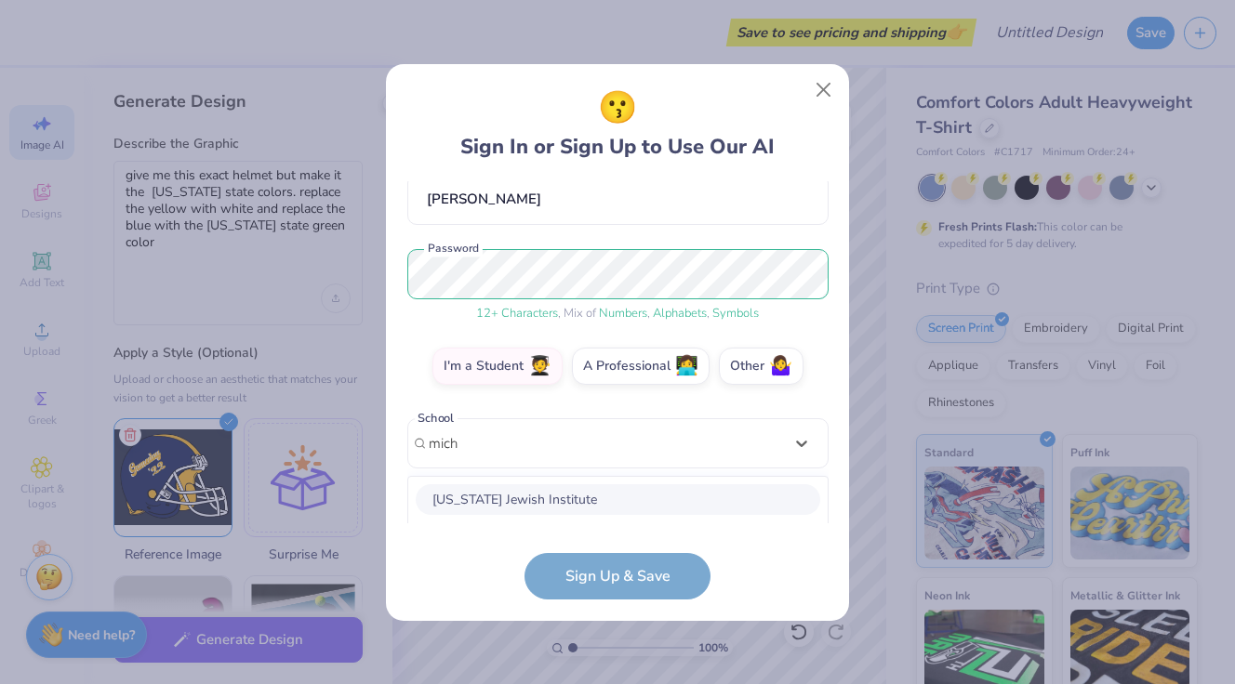
scroll to position [50, 0]
click at [629, 495] on div "[US_STATE][GEOGRAPHIC_DATA]" at bounding box center [618, 483] width 404 height 31
type input "mich"
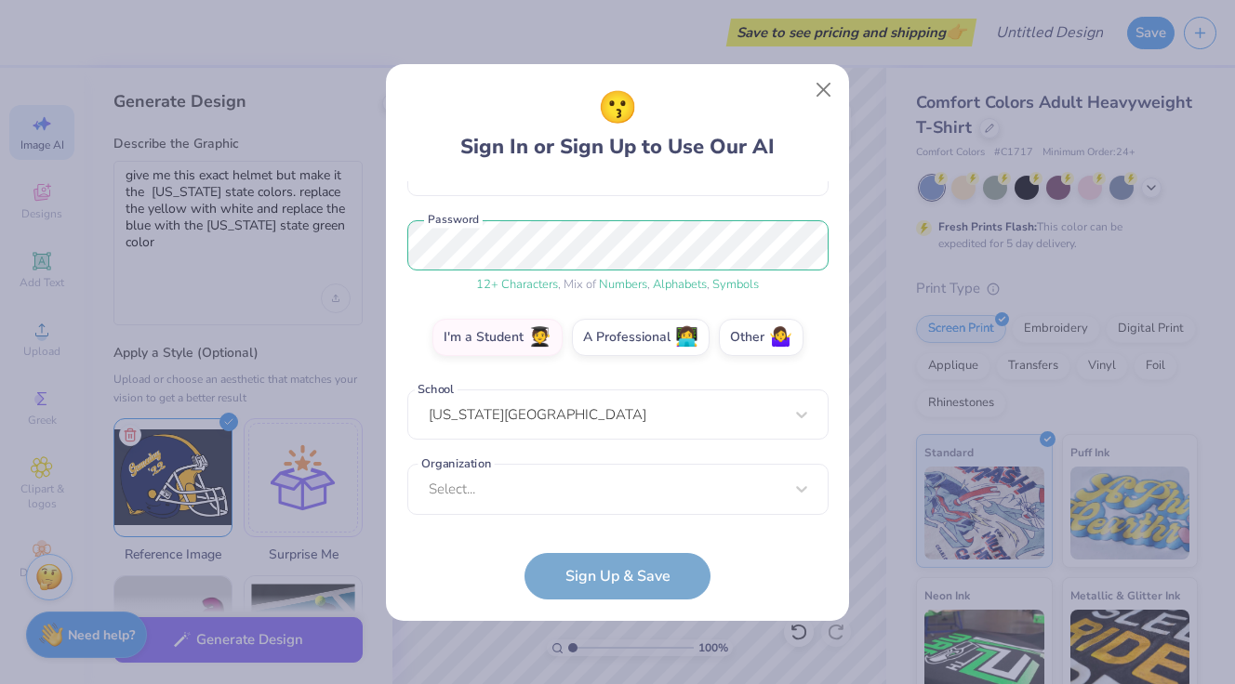
click at [625, 577] on form "[EMAIL_ADDRESS][DOMAIN_NAME] Email [PHONE_NUMBER] Phone [PERSON_NAME] Full Name…" at bounding box center [617, 390] width 421 height 418
click at [625, 508] on div "[EMAIL_ADDRESS][DOMAIN_NAME] Email [PHONE_NUMBER] Phone [PERSON_NAME] Full Name…" at bounding box center [617, 352] width 421 height 342
click at [819, 93] on button "Close" at bounding box center [823, 89] width 35 height 35
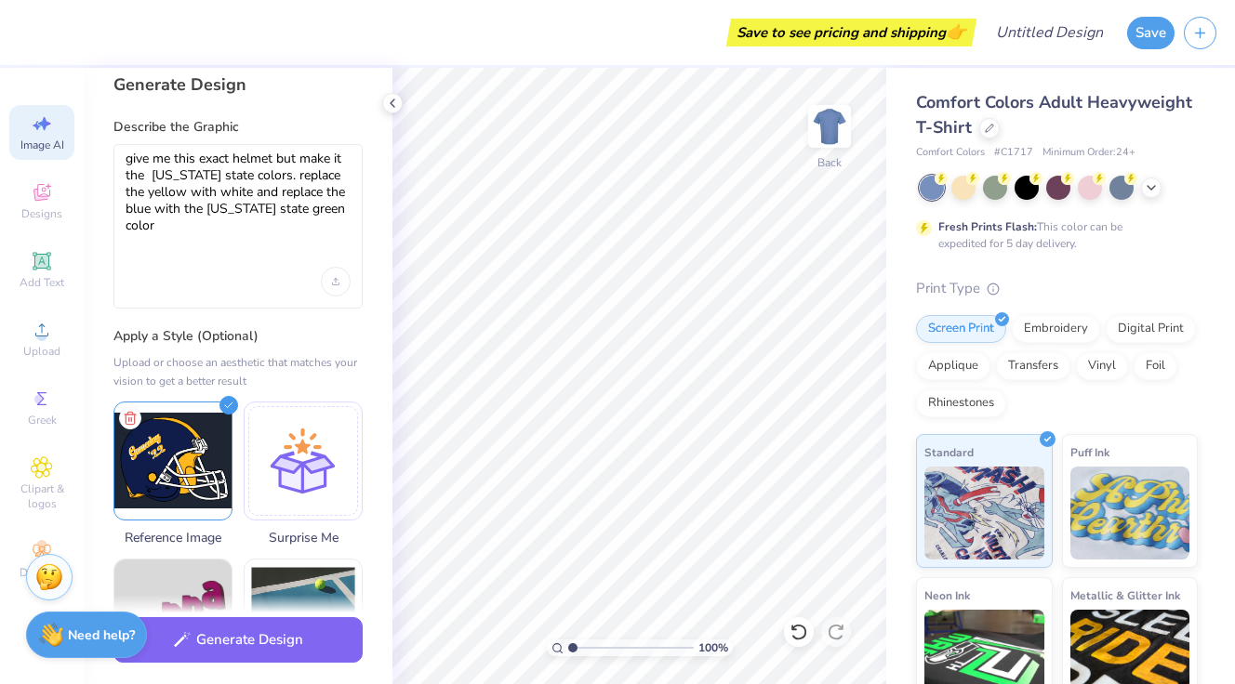
scroll to position [19, 0]
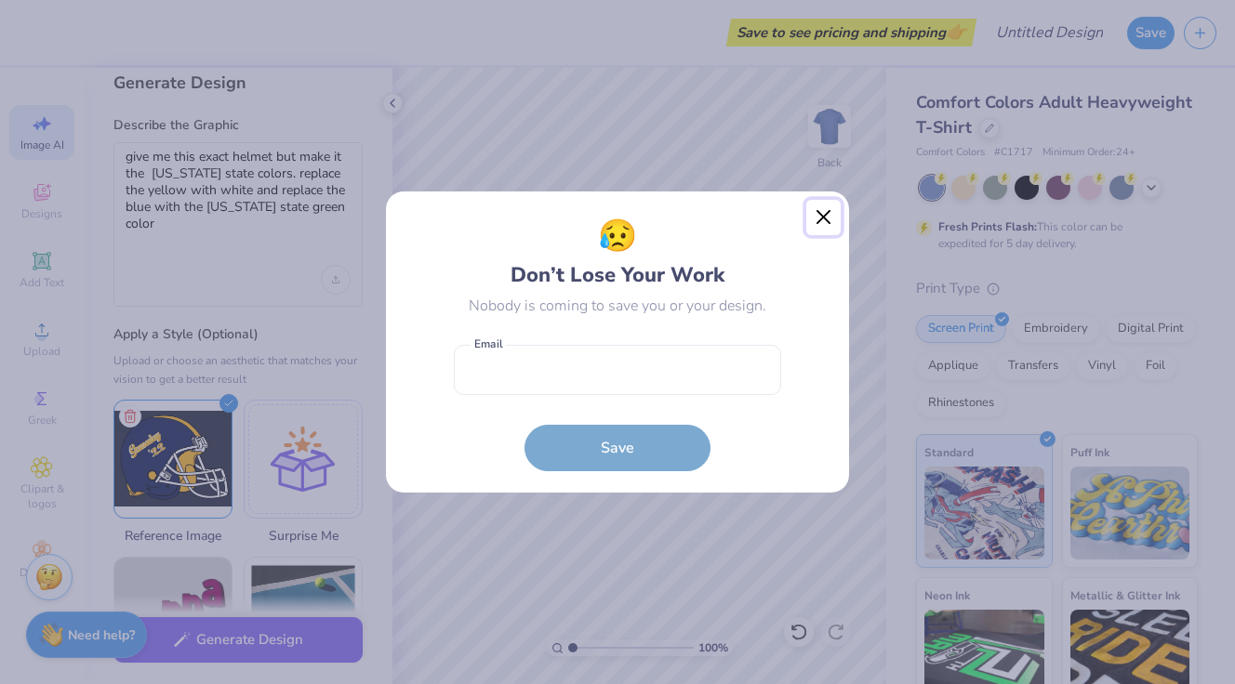
click at [814, 209] on button "Close" at bounding box center [823, 217] width 35 height 35
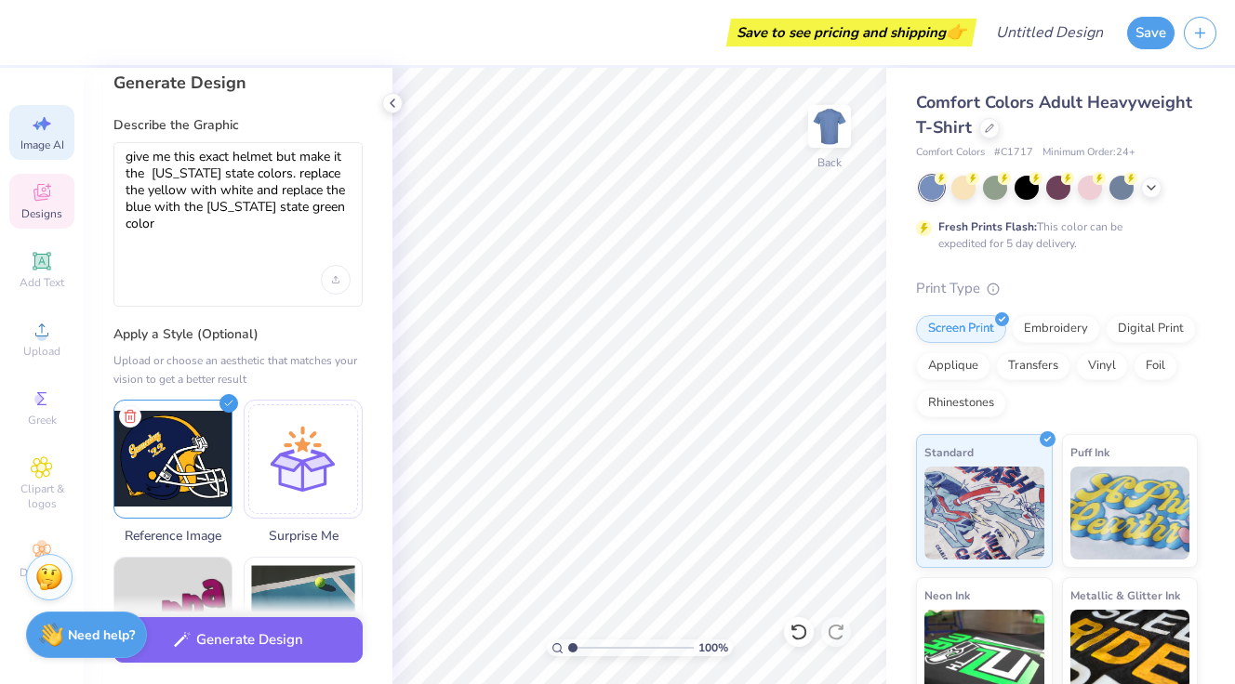
click at [53, 211] on span "Designs" at bounding box center [41, 213] width 41 height 15
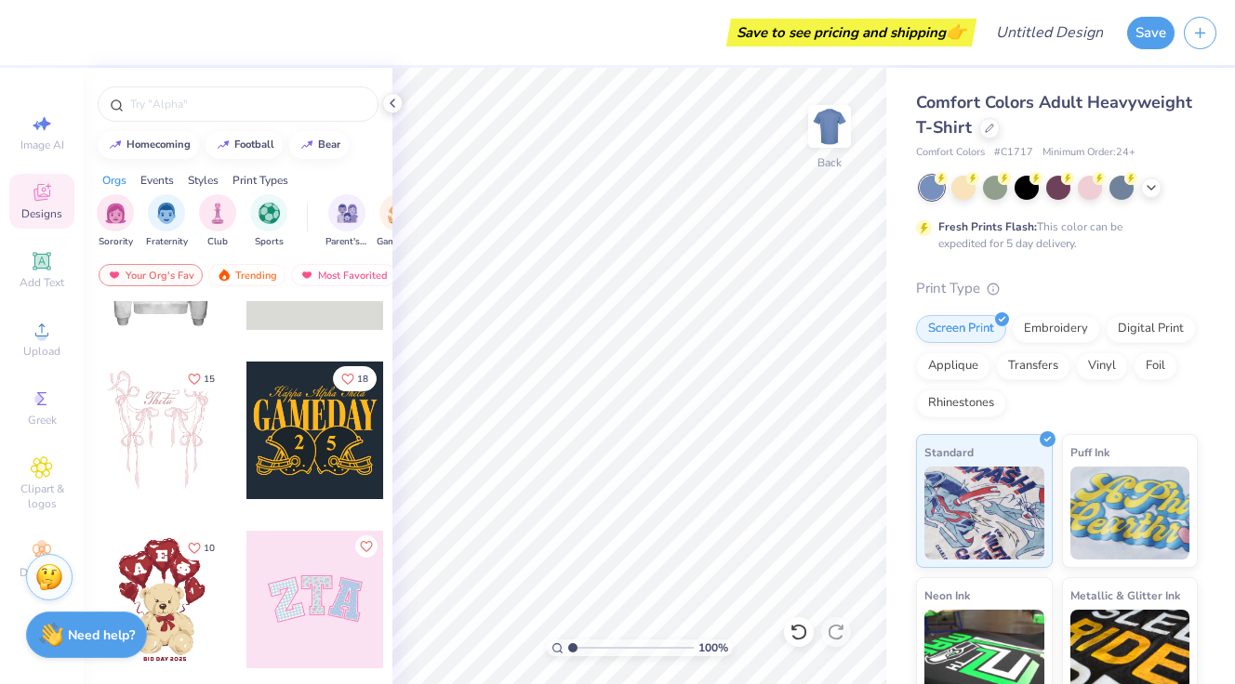
scroll to position [130, 0]
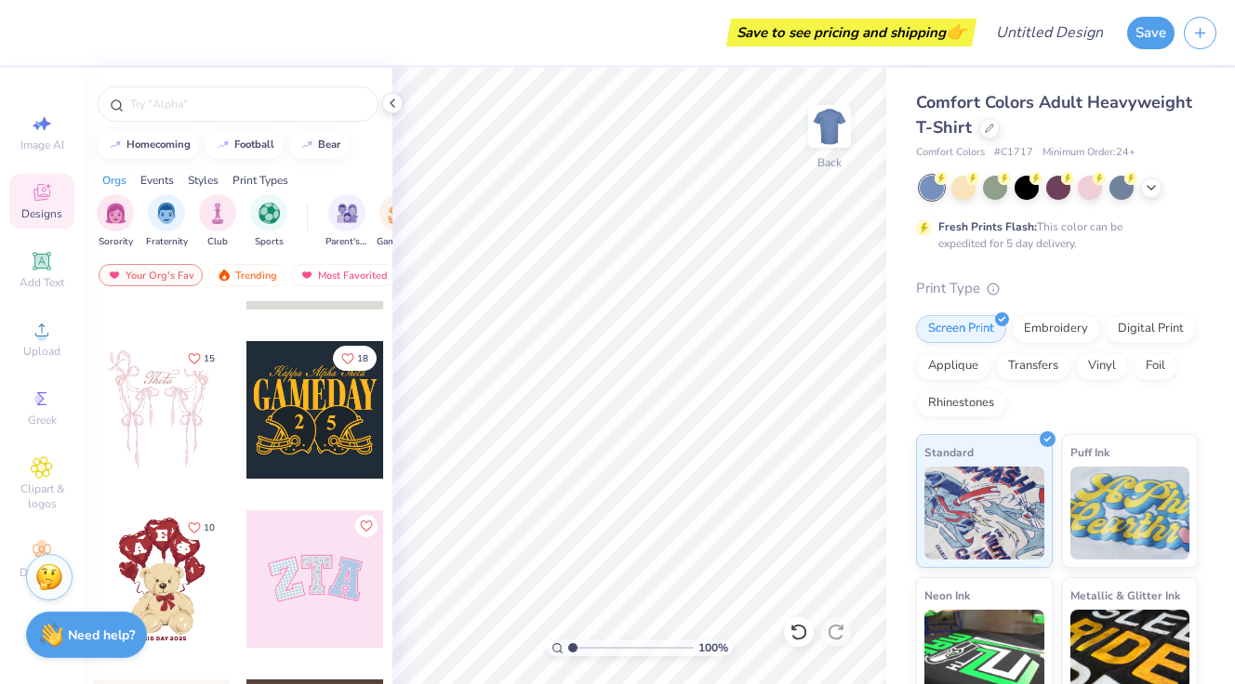
click at [170, 575] on div at bounding box center [162, 579] width 138 height 138
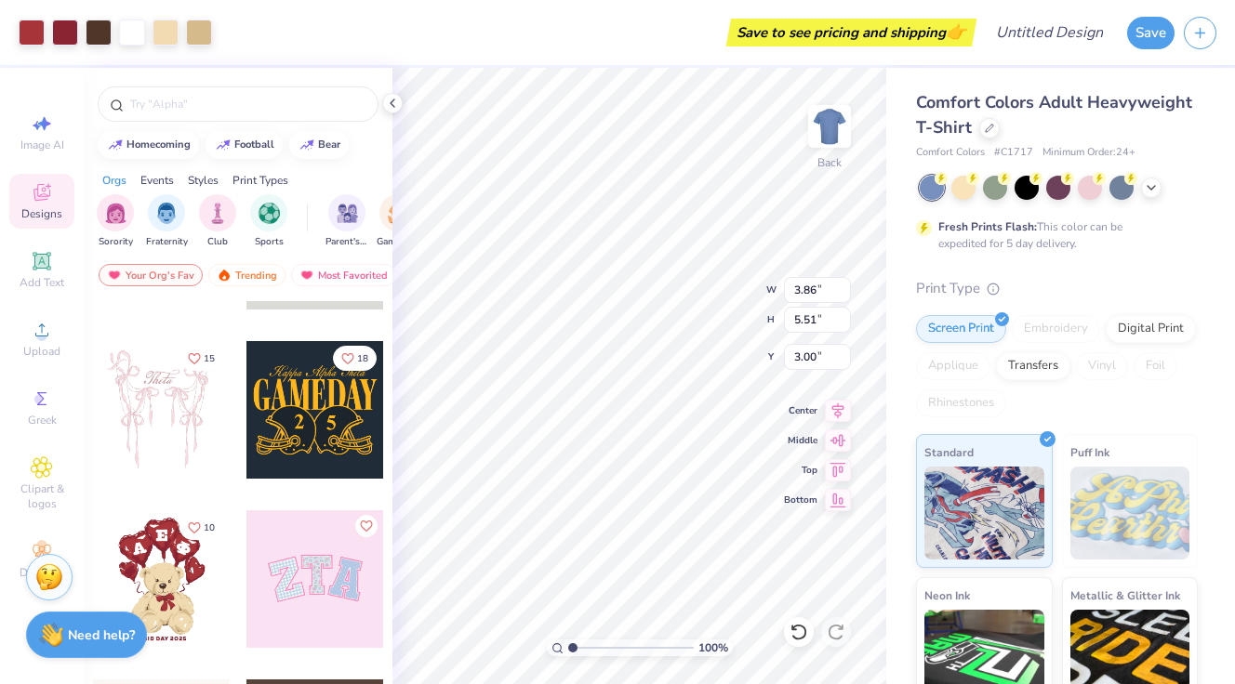
type input "4.47"
